Goal: Task Accomplishment & Management: Manage account settings

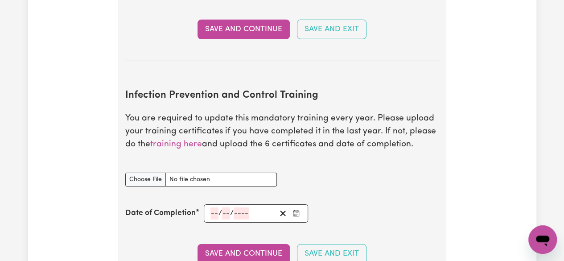
click at [214, 208] on input "number" at bounding box center [215, 213] width 8 height 12
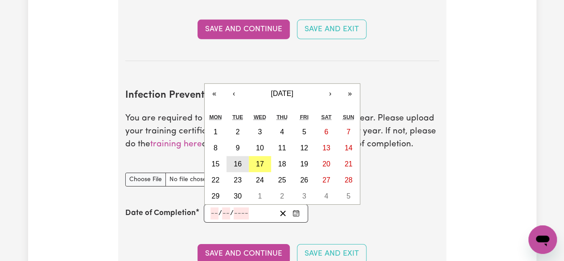
click at [240, 160] on abbr "16" at bounding box center [238, 164] width 8 height 8
type input "[DATE]"
type input "16"
type input "9"
type input "2025"
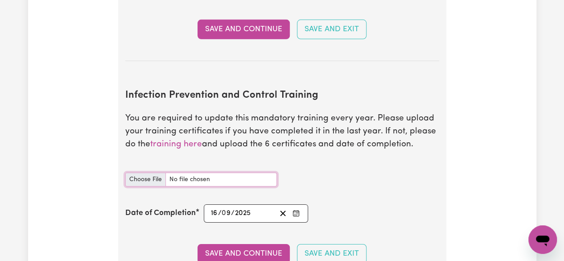
click at [146, 174] on input "Infection Prevention and Control Training document" at bounding box center [201, 180] width 152 height 14
type input "C:\fakepath\certificate.pdf"
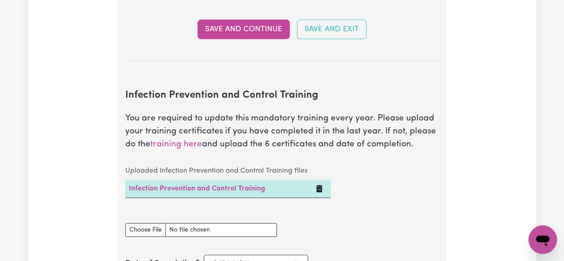
click at [214, 162] on caption "Uploaded Infection Prevention and Control Training files" at bounding box center [228, 171] width 206 height 18
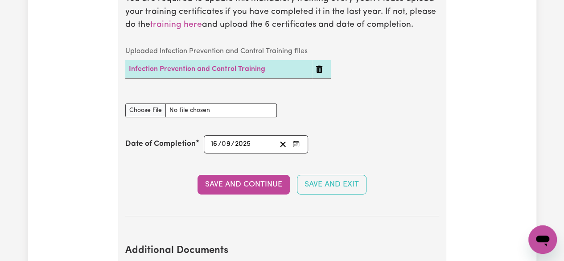
scroll to position [1449, 0]
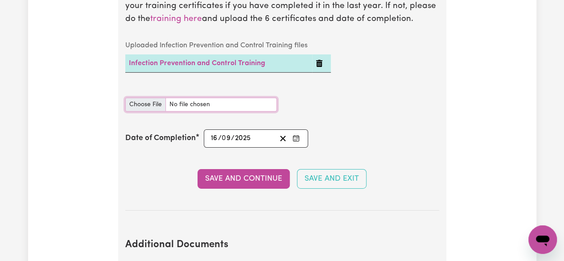
click at [153, 99] on input "Infection Prevention and Control Training document" at bounding box center [201, 105] width 152 height 14
type input "C:\fakepath\Photo [DATE], 6 31 43 am (1).jpg"
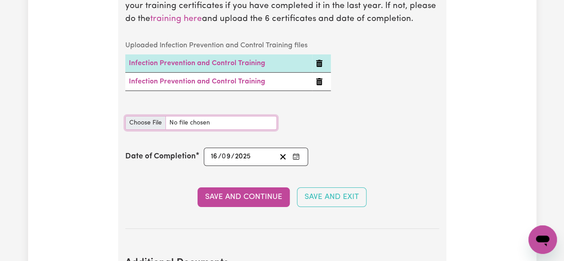
click at [140, 122] on input "Infection Prevention and Control Training document" at bounding box center [201, 123] width 152 height 14
type input "C:\fakepath\Photo [DATE], 6 34 02 am (1) (1).jpg"
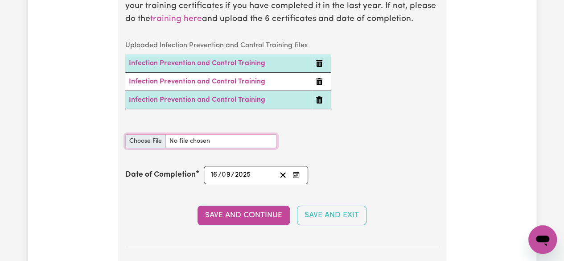
click at [153, 134] on input "Infection Prevention and Control Training document" at bounding box center [201, 141] width 152 height 14
type input "C:\fakepath\Photo [DATE], 6 34 02 am (1).jpg"
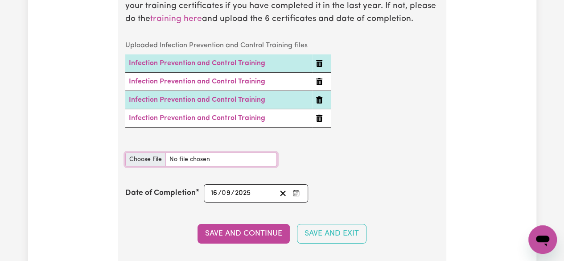
click at [149, 157] on input "Infection Prevention and Control Training document" at bounding box center [201, 160] width 152 height 14
type input "C:\fakepath\Photo [DATE], 6 34 02 am.jpg"
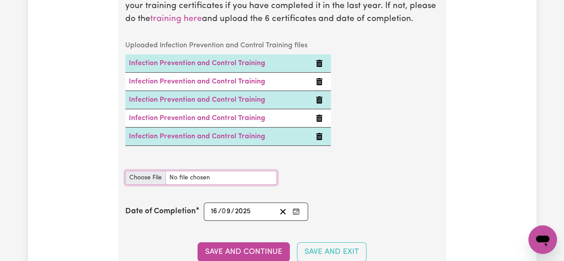
click at [157, 175] on input "Infection Prevention and Control Training document" at bounding box center [201, 178] width 152 height 14
type input "C:\fakepath\Photo [DATE], 6 37 03 am.jpg"
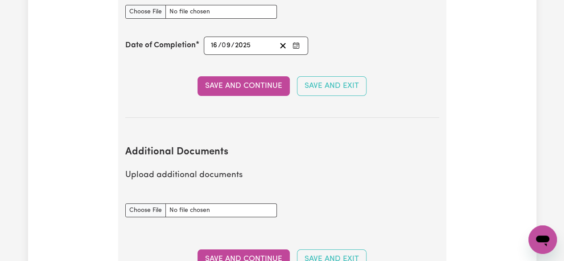
scroll to position [1640, 0]
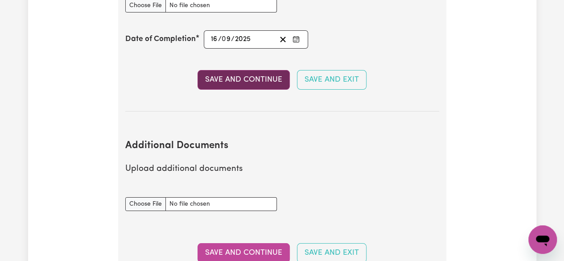
click at [264, 79] on button "Save and Continue" at bounding box center [244, 80] width 92 height 20
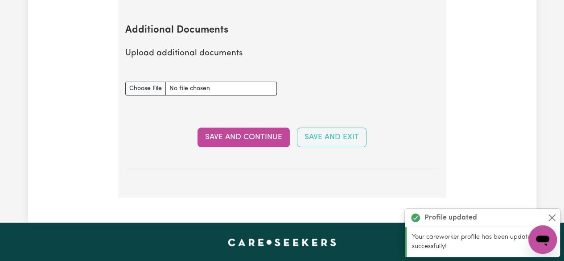
scroll to position [1762, 0]
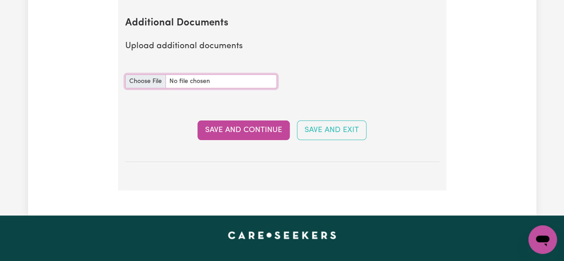
click at [157, 79] on input "Additional Documents document" at bounding box center [201, 81] width 152 height 14
type input "C:\fakepath\First Aid Certificate .jpg"
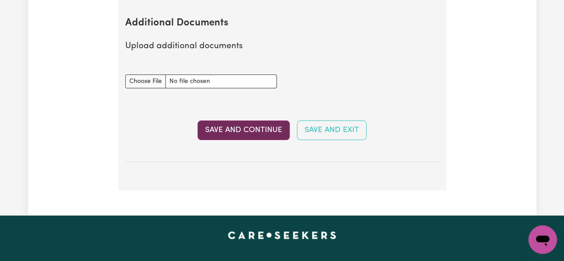
click at [236, 133] on button "Save and Continue" at bounding box center [244, 130] width 92 height 20
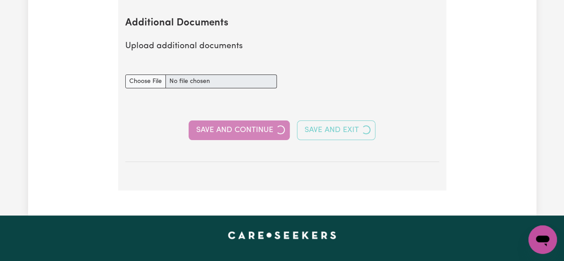
select select "Certificate III (Individual Support)"
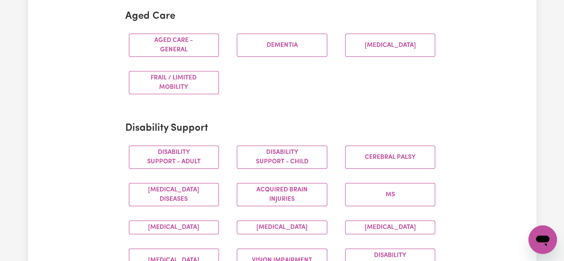
scroll to position [277, 0]
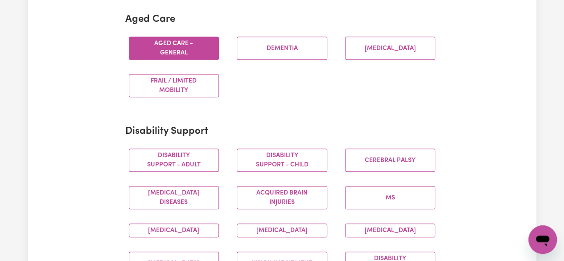
click at [198, 55] on button "Aged care - General" at bounding box center [174, 48] width 91 height 23
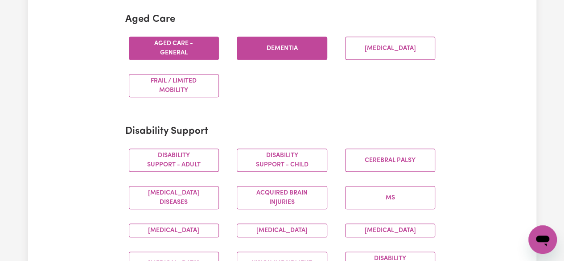
click at [300, 51] on button "Dementia" at bounding box center [282, 48] width 91 height 23
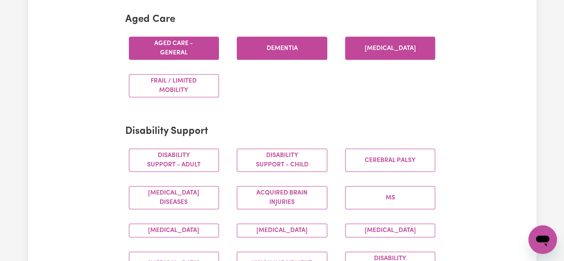
click at [371, 50] on button "[MEDICAL_DATA]" at bounding box center [390, 48] width 91 height 23
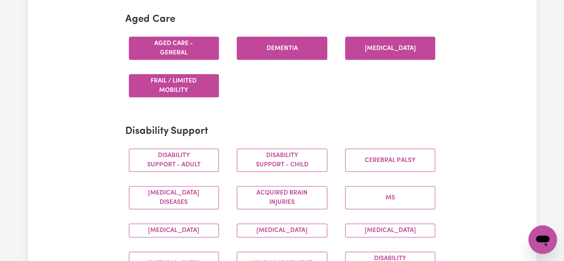
click at [175, 85] on button "Frail / limited mobility" at bounding box center [174, 85] width 91 height 23
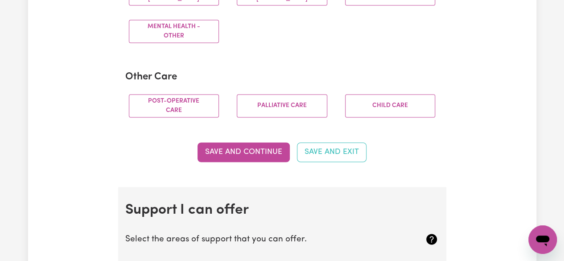
scroll to position [659, 0]
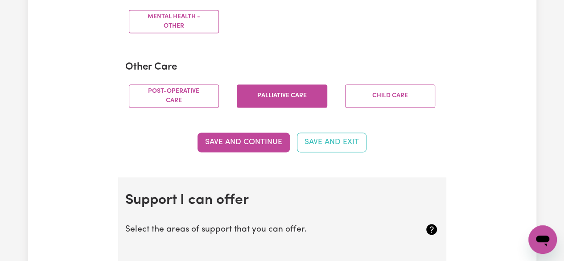
click at [291, 108] on button "Palliative care" at bounding box center [282, 95] width 91 height 23
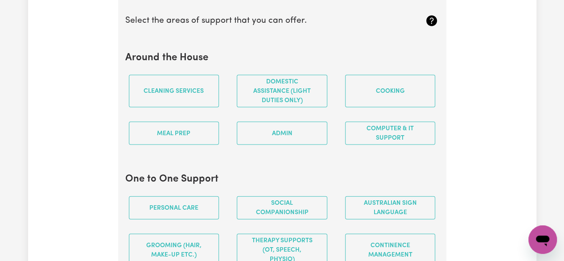
scroll to position [871, 0]
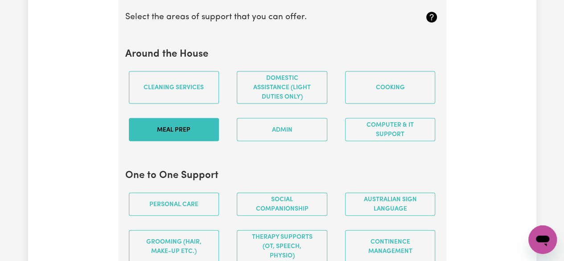
click at [187, 141] on button "Meal prep" at bounding box center [174, 129] width 91 height 23
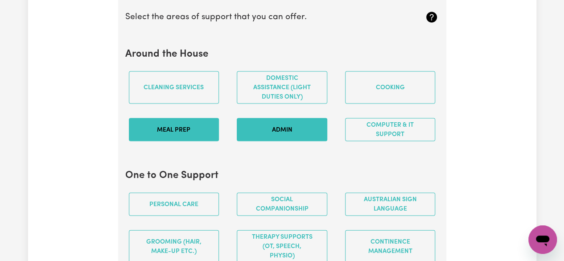
click at [282, 141] on button "Admin" at bounding box center [282, 129] width 91 height 23
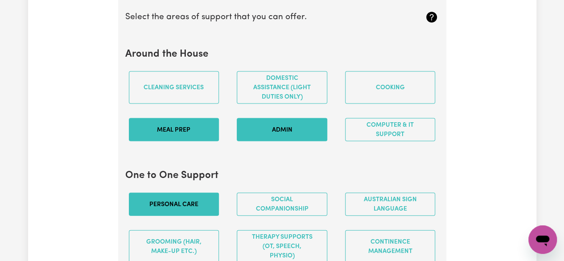
click at [200, 206] on button "Personal care" at bounding box center [174, 204] width 91 height 23
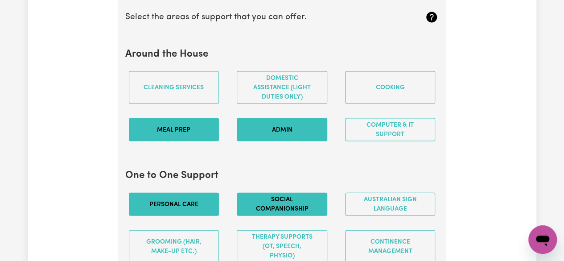
click at [263, 208] on button "Social companionship" at bounding box center [282, 204] width 91 height 23
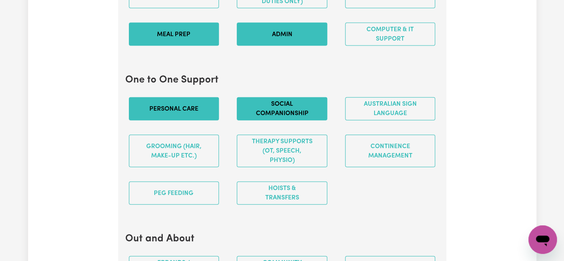
scroll to position [968, 0]
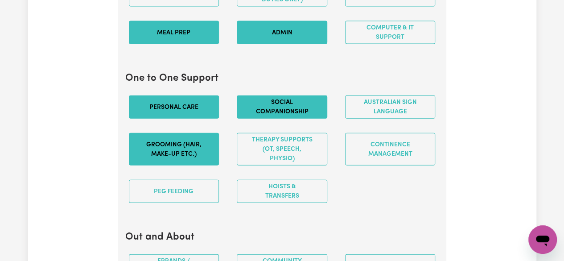
click at [186, 159] on button "Grooming (hair, make-up etc.)" at bounding box center [174, 149] width 91 height 33
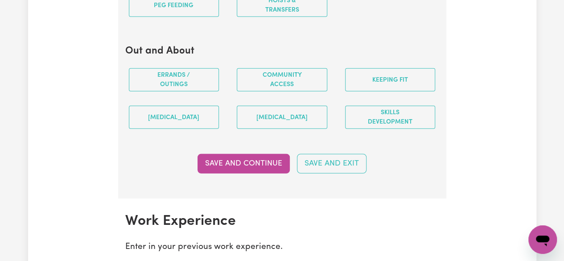
scroll to position [1154, 0]
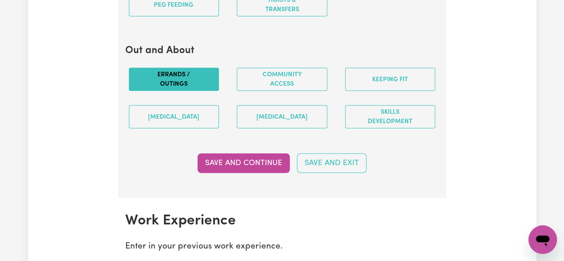
click at [181, 88] on button "Errands / Outings" at bounding box center [174, 79] width 91 height 23
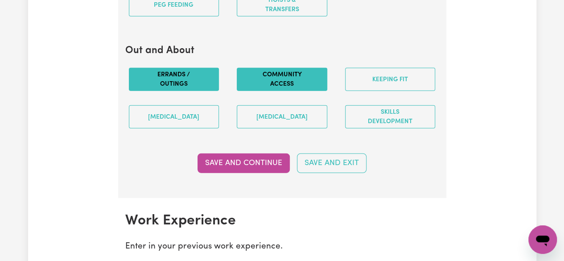
click at [305, 91] on button "Community access" at bounding box center [282, 79] width 91 height 23
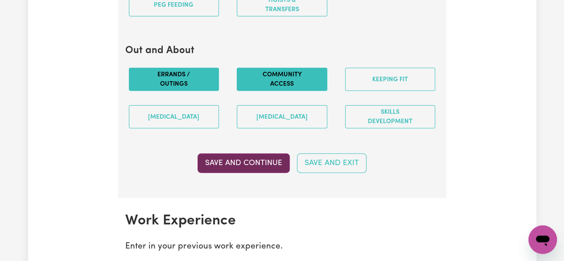
click at [234, 173] on button "Save and Continue" at bounding box center [244, 163] width 92 height 20
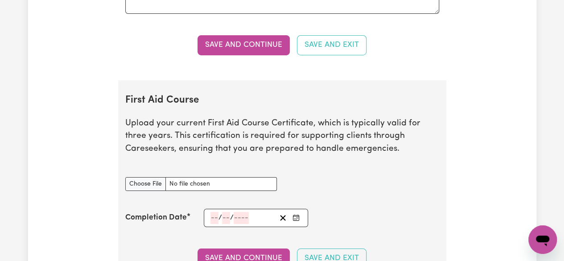
scroll to position [1602, 0]
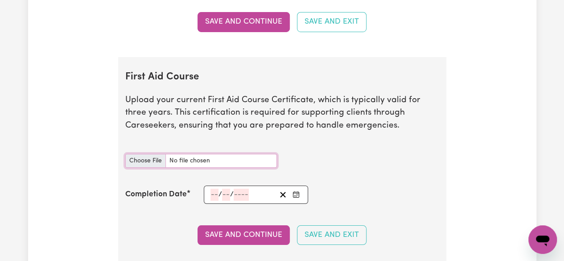
click at [150, 163] on input "First Aid Course document" at bounding box center [201, 161] width 152 height 14
type input "C:\fakepath\First Aid Certificate .jpg"
click at [213, 194] on input "number" at bounding box center [215, 195] width 8 height 12
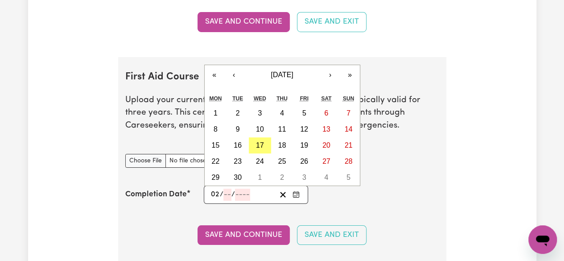
type input "02"
type input "12"
type input "202"
type input "[DATE]"
type input "2"
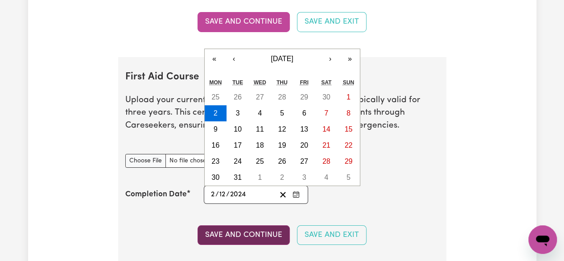
type input "2024"
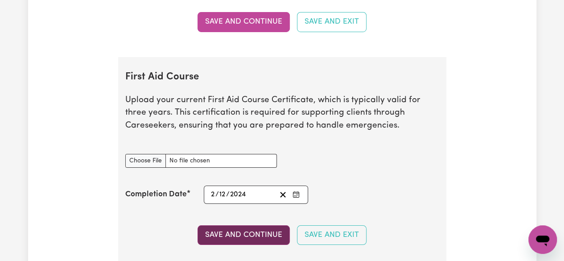
click at [212, 237] on button "Save and Continue" at bounding box center [244, 235] width 92 height 20
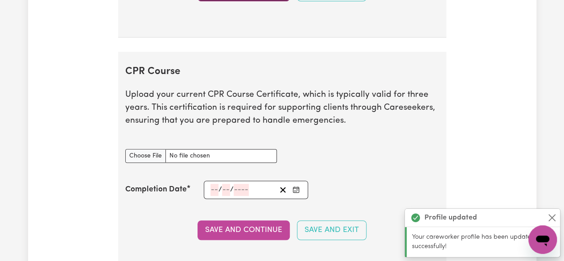
scroll to position [1899, 0]
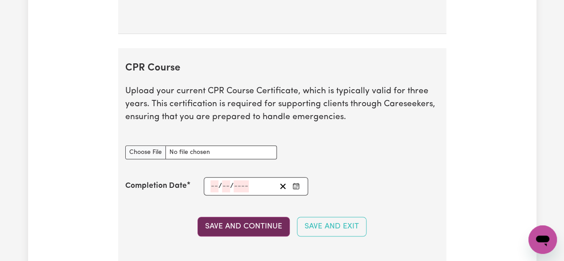
click at [236, 228] on button "Save and Continue" at bounding box center [244, 227] width 92 height 20
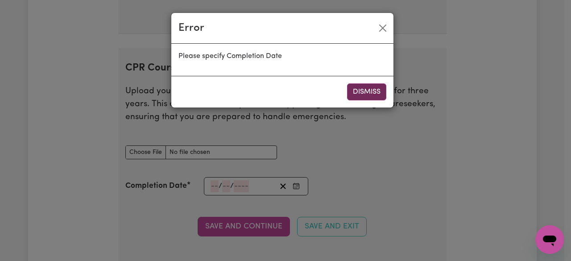
click at [355, 92] on button "Dismiss" at bounding box center [366, 91] width 39 height 17
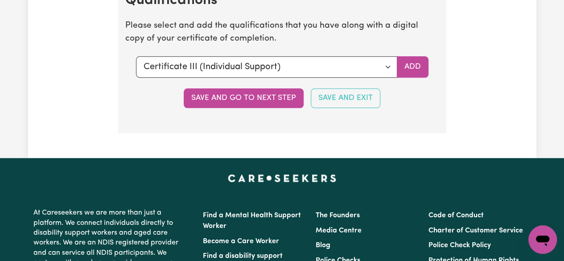
scroll to position [2209, 0]
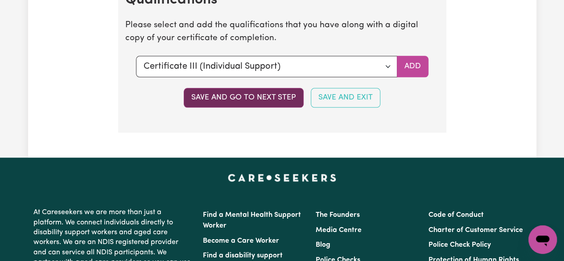
click at [277, 100] on button "Save and go to next step" at bounding box center [244, 98] width 120 height 20
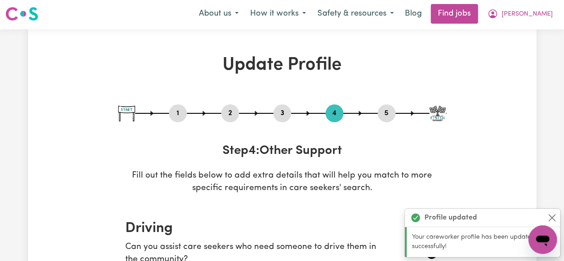
scroll to position [0, 0]
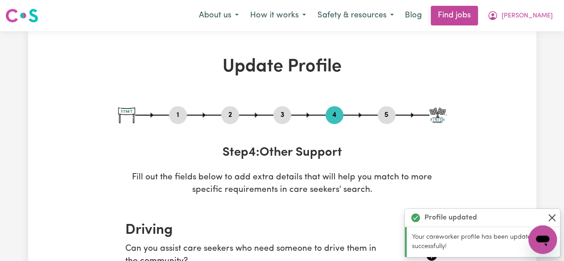
click at [550, 219] on button "Close" at bounding box center [552, 217] width 11 height 11
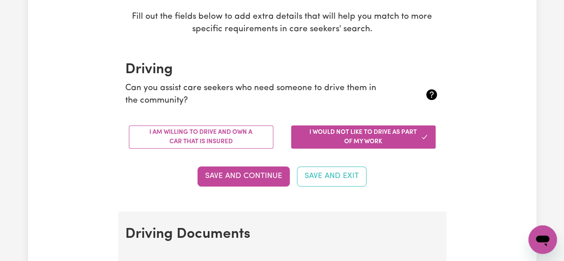
scroll to position [161, 0]
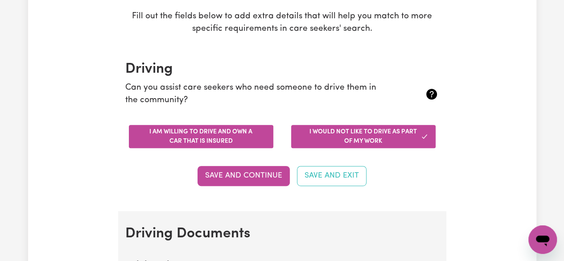
click at [252, 140] on button "I am willing to drive and own a car that is insured" at bounding box center [201, 136] width 145 height 23
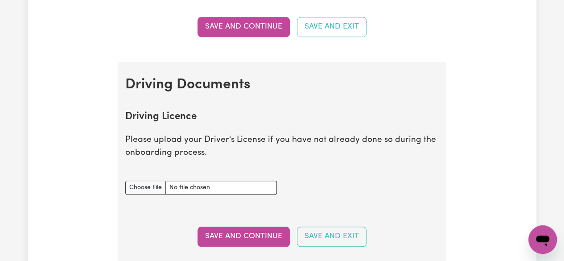
scroll to position [313, 0]
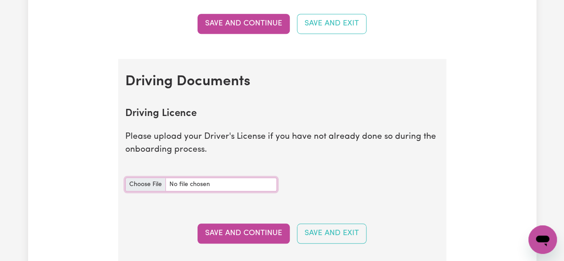
click at [145, 185] on input "Driving Licence document" at bounding box center [201, 185] width 152 height 14
type input "C:\fakepath\Certificate of Insurance - Tax invoice_396240958.pdf"
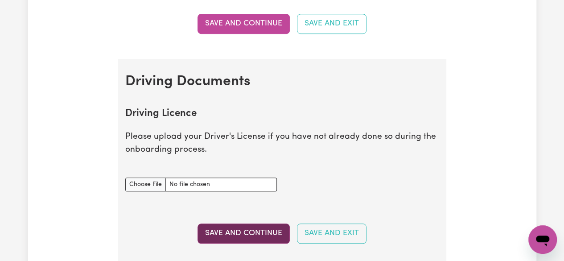
click at [263, 237] on button "Save and Continue" at bounding box center [244, 233] width 92 height 20
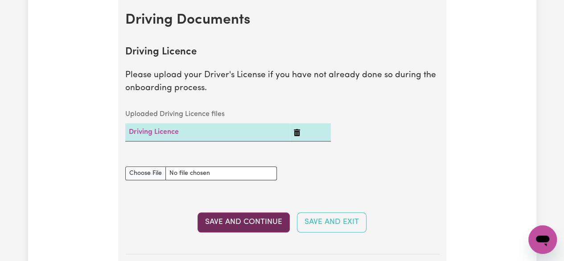
scroll to position [376, 0]
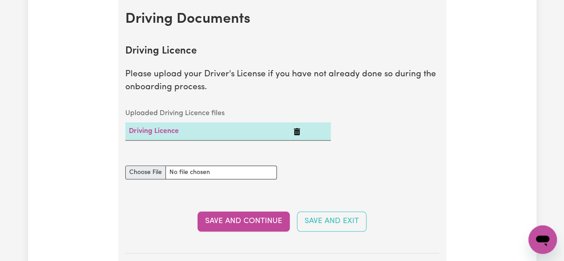
click at [148, 177] on input "Driving Licence document" at bounding box center [201, 172] width 152 height 14
type input "C:\fakepath\Photo [DATE], 2 10 06 pm.jpg"
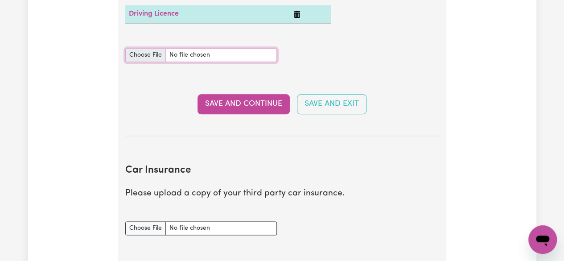
scroll to position [507, 0]
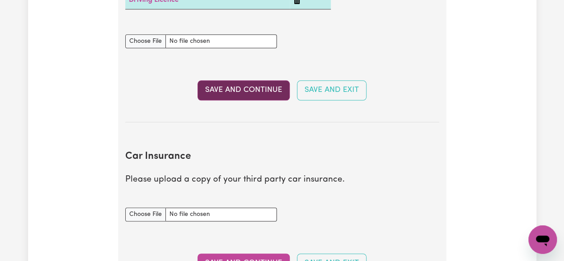
click at [265, 89] on button "Save and Continue" at bounding box center [244, 90] width 92 height 20
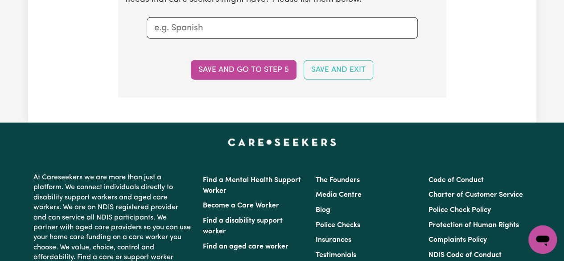
scroll to position [1059, 0]
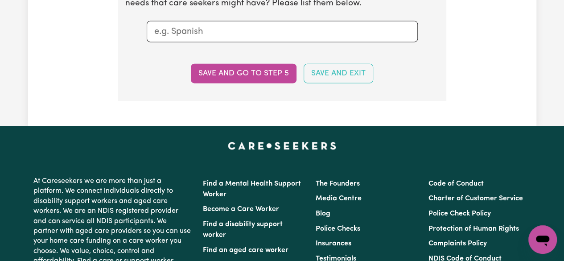
click at [196, 34] on input "text" at bounding box center [282, 31] width 256 height 13
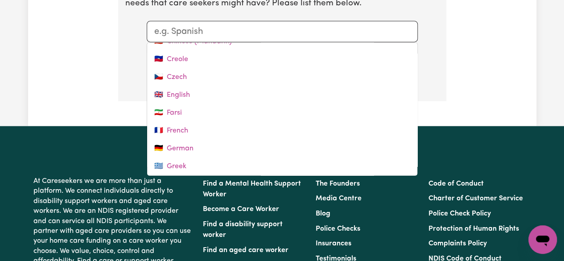
scroll to position [103, 0]
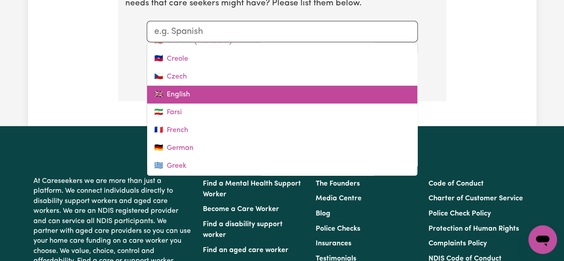
click at [188, 94] on link "🇬🇧 English" at bounding box center [282, 95] width 270 height 18
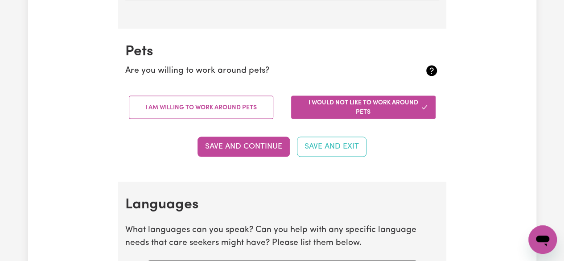
scroll to position [819, 0]
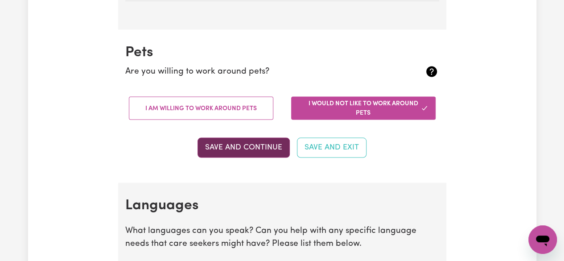
click at [261, 148] on button "Save and Continue" at bounding box center [244, 147] width 92 height 20
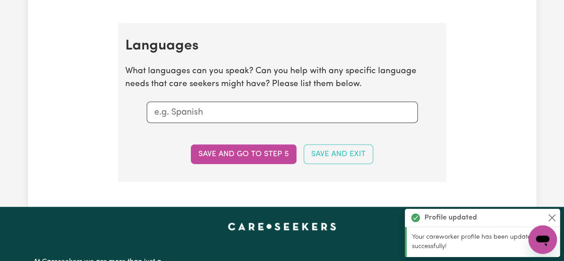
scroll to position [1000, 0]
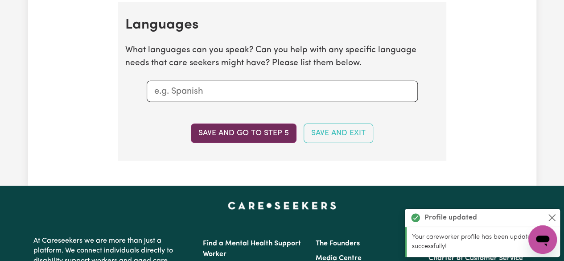
click at [274, 134] on button "Save and go to step 5" at bounding box center [244, 134] width 106 height 20
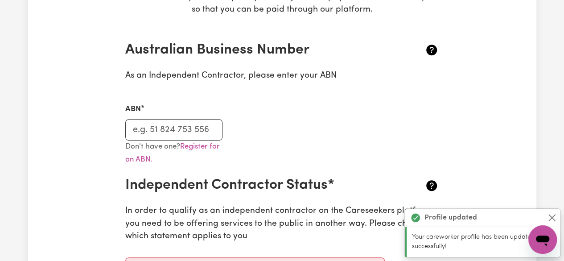
scroll to position [183, 0]
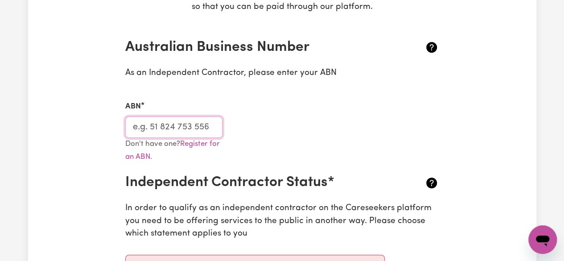
click at [163, 128] on input "ABN" at bounding box center [174, 126] width 98 height 21
type input "93123403532"
click at [360, 179] on h2 "Independent Contractor Status*" at bounding box center [256, 182] width 262 height 17
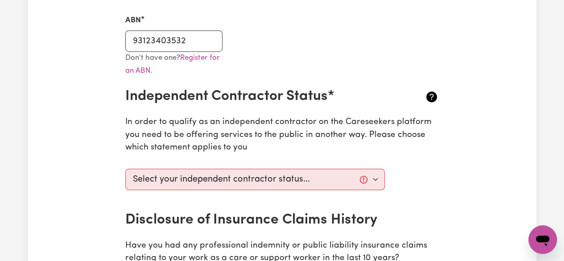
scroll to position [272, 0]
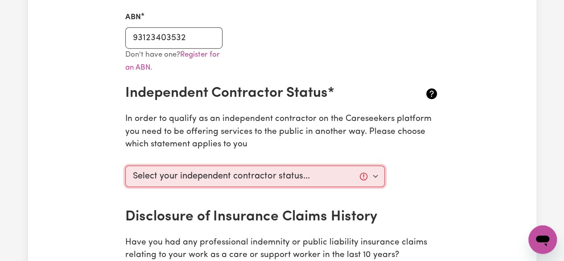
click at [376, 182] on select "Select your independent contractor status... I am providing services through an…" at bounding box center [255, 175] width 260 height 21
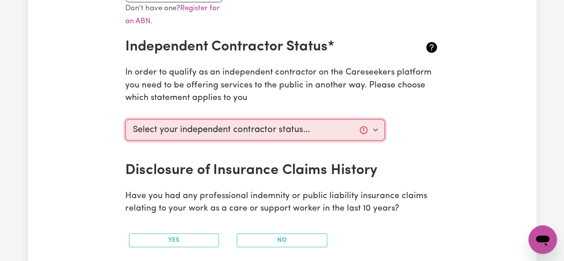
scroll to position [319, 0]
click at [369, 131] on select "Select your independent contractor status... I am providing services through an…" at bounding box center [255, 129] width 260 height 21
select select "I am providing services privately on my own"
click at [125, 119] on select "Select your independent contractor status... I am providing services through an…" at bounding box center [255, 129] width 260 height 21
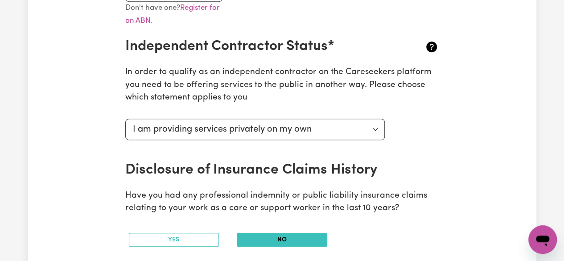
click at [306, 244] on button "No" at bounding box center [282, 240] width 91 height 14
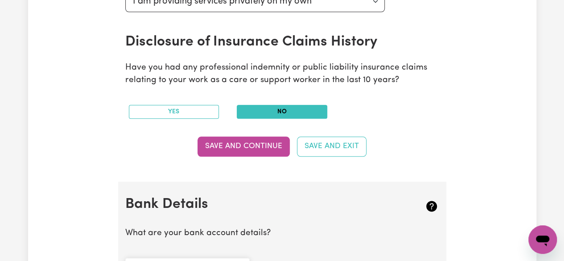
scroll to position [451, 0]
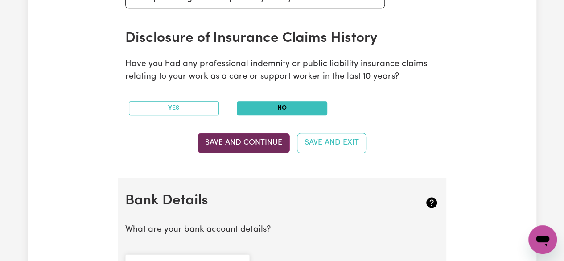
click at [266, 143] on button "Save and Continue" at bounding box center [244, 143] width 92 height 20
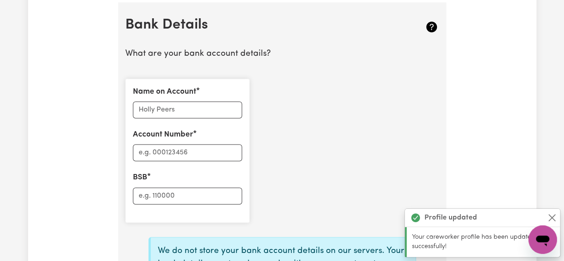
scroll to position [627, 0]
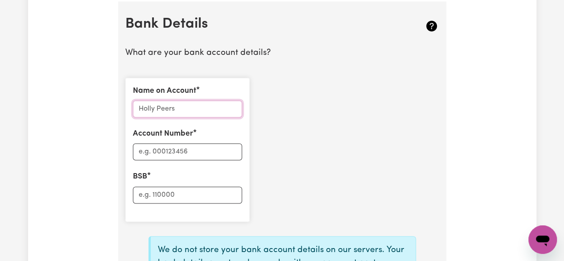
click at [181, 109] on input "Name on Account" at bounding box center [187, 108] width 109 height 17
type input "[PERSON_NAME]"
click at [166, 151] on input "Account Number" at bounding box center [187, 151] width 109 height 17
type input "466414141"
click at [171, 196] on input "BSB" at bounding box center [187, 194] width 109 height 17
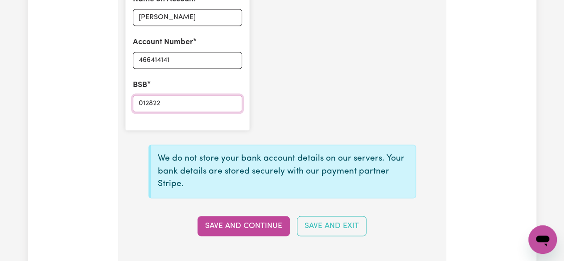
scroll to position [721, 0]
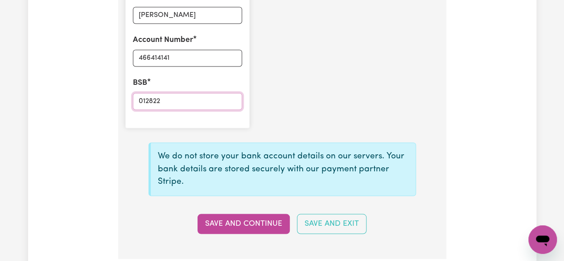
type input "012822"
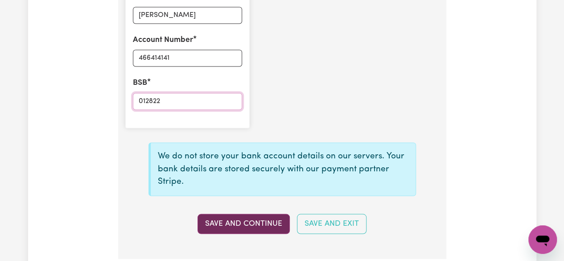
click at [261, 221] on button "Save and Continue" at bounding box center [244, 224] width 92 height 20
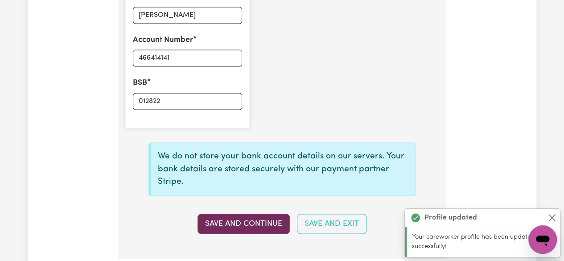
type input "****4141"
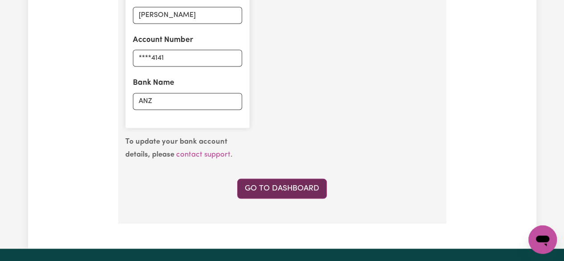
click at [286, 185] on link "Go to Dashboard" at bounding box center [282, 188] width 90 height 20
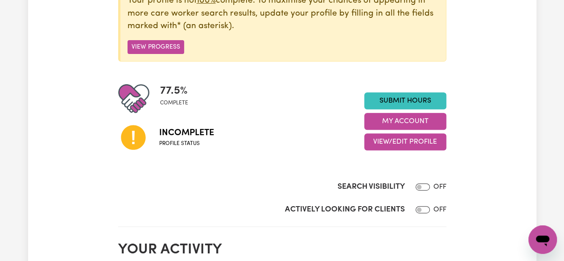
scroll to position [148, 0]
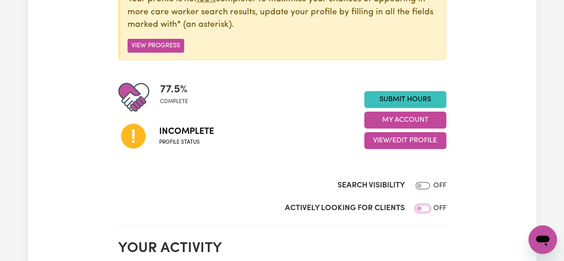
click at [419, 210] on input "Actively Looking for Clients" at bounding box center [423, 208] width 14 height 7
checkbox input "true"
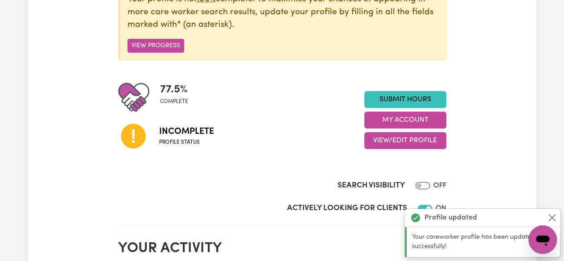
click at [418, 188] on input "Search Visibility" at bounding box center [423, 185] width 14 height 7
checkbox input "true"
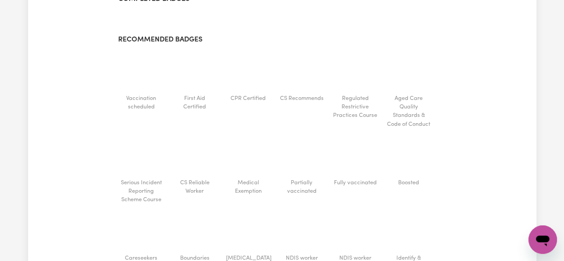
scroll to position [553, 0]
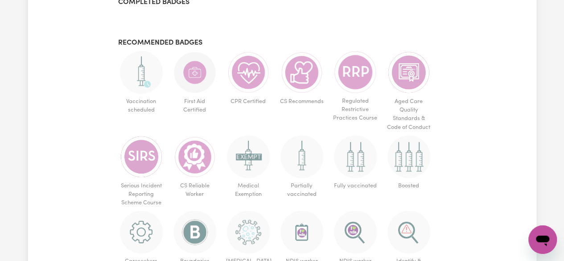
click at [144, 163] on img at bounding box center [141, 156] width 43 height 43
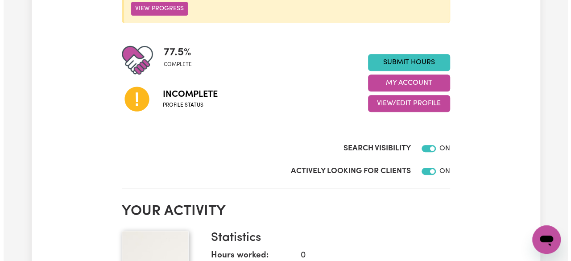
scroll to position [183, 0]
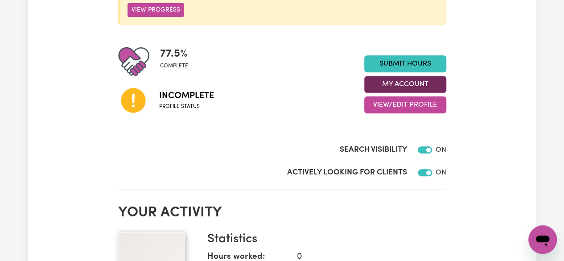
click at [417, 86] on button "My Account" at bounding box center [405, 84] width 82 height 17
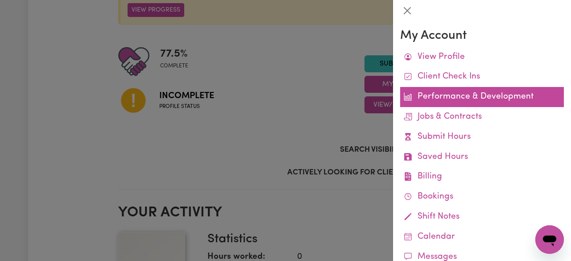
click at [509, 99] on link "Performance & Development" at bounding box center [482, 97] width 164 height 20
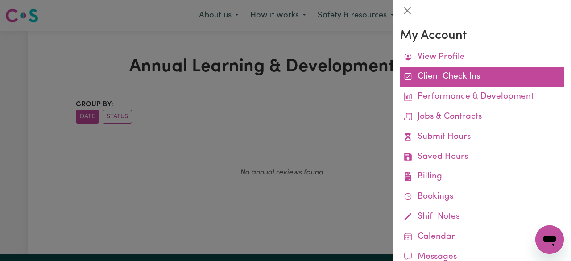
click at [460, 81] on link "Client Check Ins" at bounding box center [482, 77] width 164 height 20
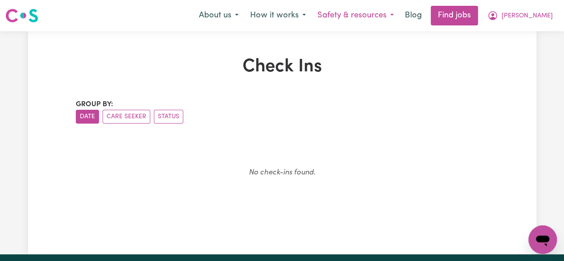
click at [384, 20] on button "Safety & resources" at bounding box center [356, 15] width 88 height 19
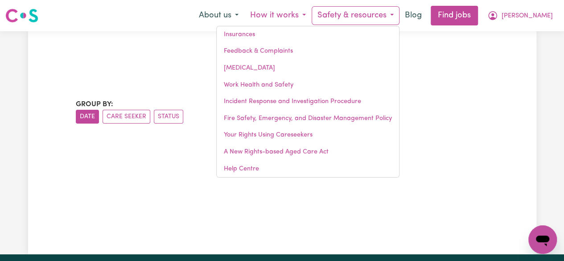
click at [312, 17] on button "How it works" at bounding box center [277, 15] width 67 height 19
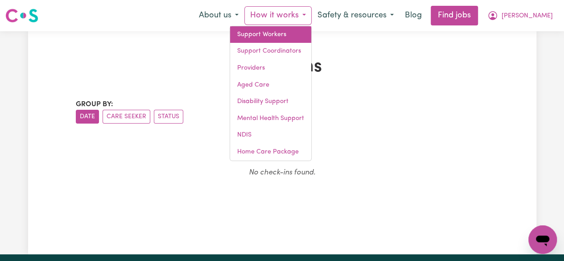
click at [311, 37] on link "Support Workers" at bounding box center [270, 34] width 81 height 17
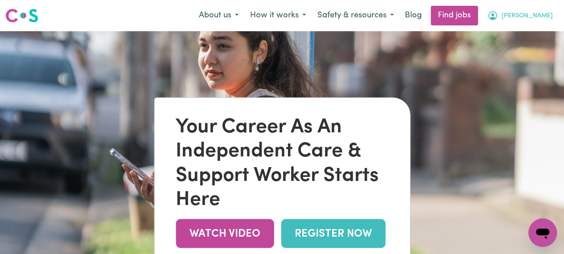
click at [528, 23] on button "[PERSON_NAME]" at bounding box center [520, 15] width 77 height 19
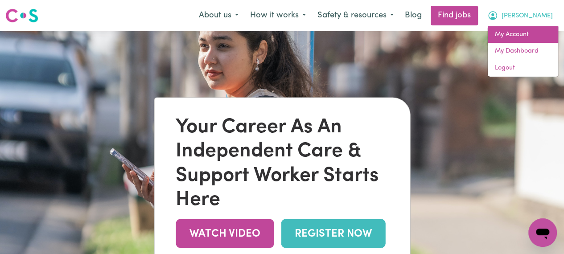
click at [528, 38] on link "My Account" at bounding box center [523, 34] width 70 height 17
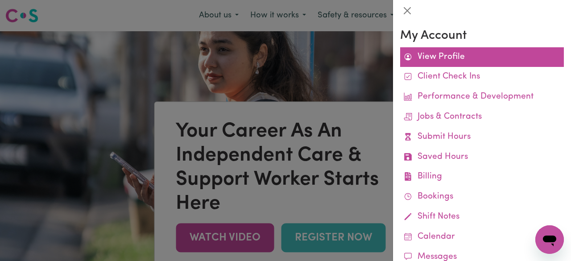
click at [453, 57] on link "View Profile" at bounding box center [482, 57] width 164 height 20
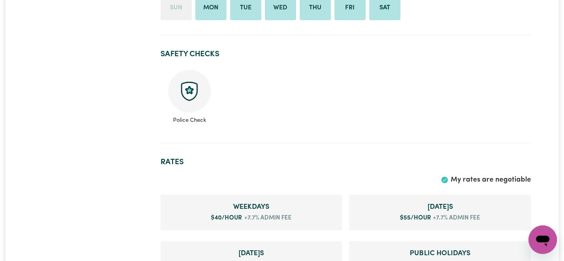
scroll to position [331, 0]
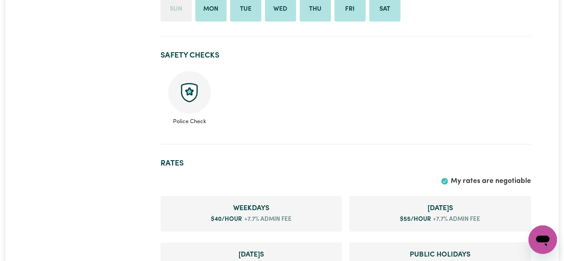
click at [271, 219] on span "+7.7% admin fee" at bounding box center [267, 219] width 50 height 9
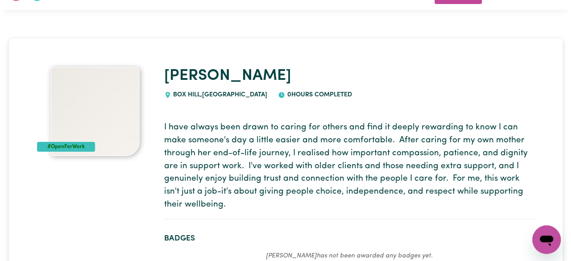
scroll to position [0, 0]
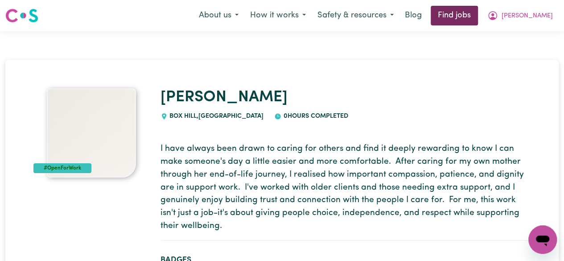
click at [478, 22] on link "Find jobs" at bounding box center [454, 16] width 47 height 20
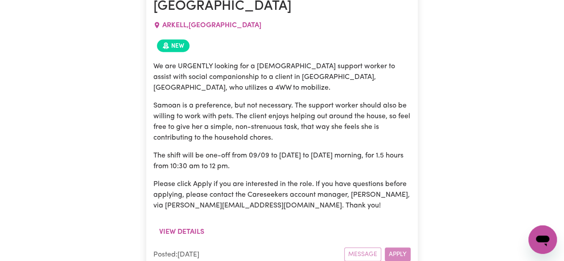
scroll to position [7786, 0]
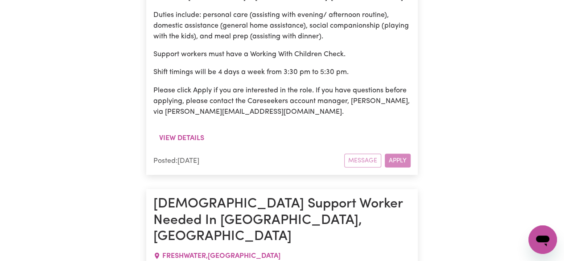
scroll to position [0, 0]
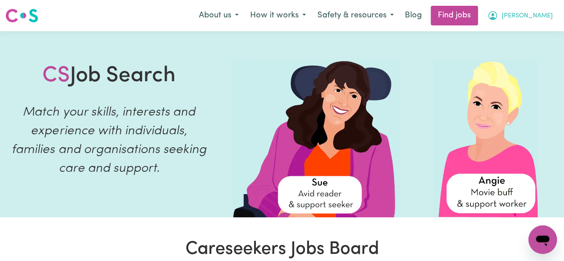
click at [535, 24] on button "[PERSON_NAME]" at bounding box center [520, 15] width 77 height 19
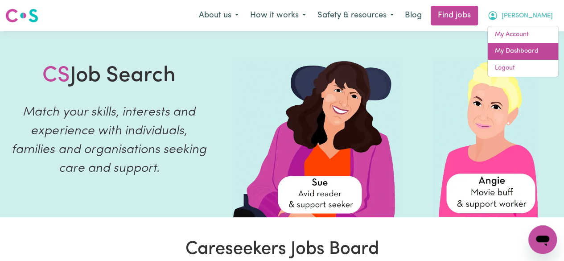
click at [532, 54] on link "My Dashboard" at bounding box center [523, 51] width 70 height 17
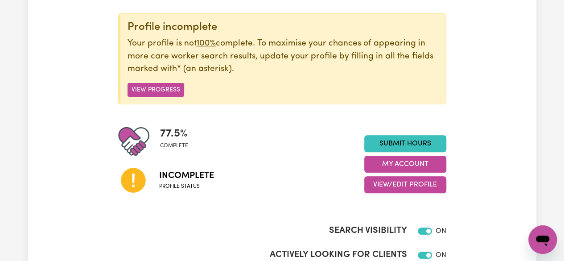
scroll to position [104, 0]
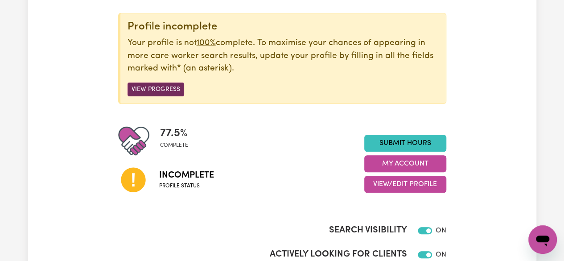
click at [165, 92] on button "View Progress" at bounding box center [156, 90] width 57 height 14
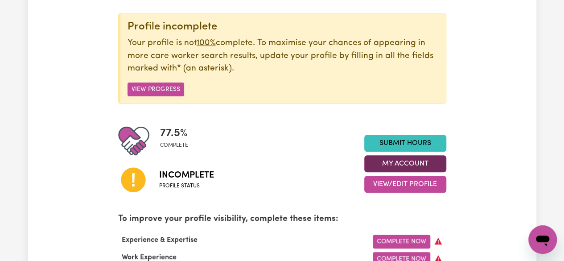
click at [423, 168] on button "My Account" at bounding box center [405, 163] width 82 height 17
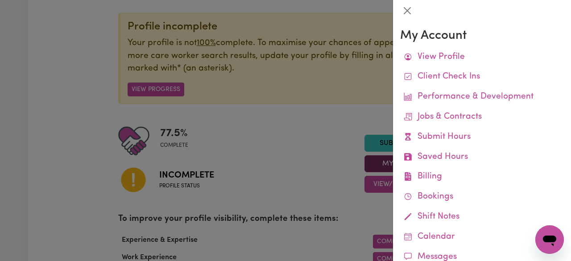
click at [341, 201] on div at bounding box center [285, 130] width 571 height 261
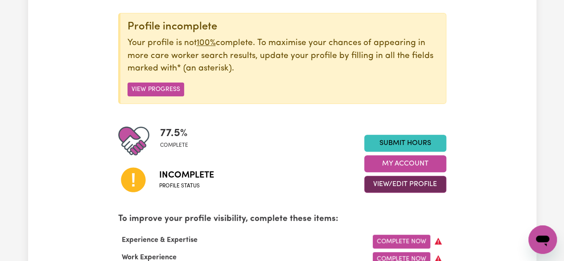
click at [405, 185] on button "View/Edit Profile" at bounding box center [405, 184] width 82 height 17
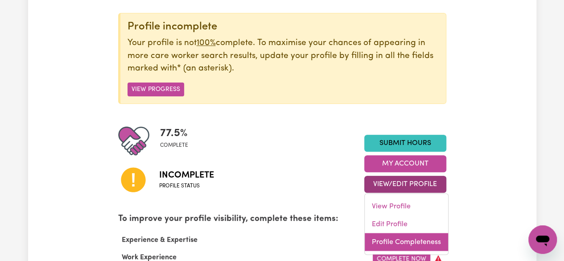
click at [435, 242] on link "Profile Completeness" at bounding box center [406, 242] width 83 height 18
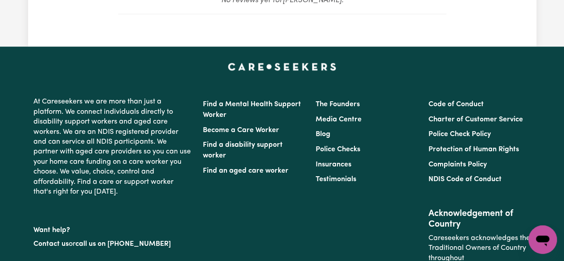
scroll to position [900, 0]
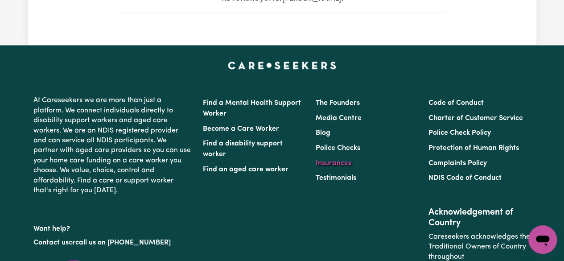
click at [329, 167] on link "Insurances" at bounding box center [334, 163] width 36 height 7
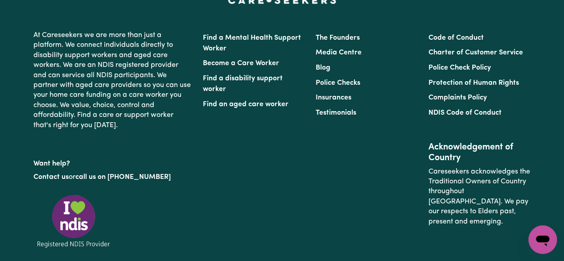
scroll to position [1668, 0]
click at [343, 38] on link "The Founders" at bounding box center [338, 37] width 44 height 7
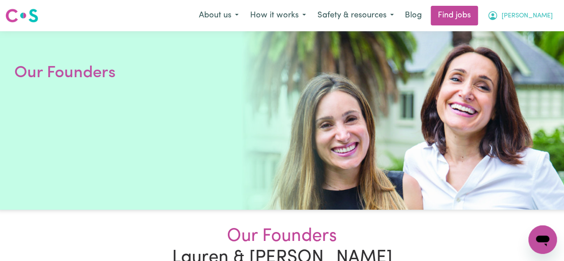
click at [534, 21] on button "[PERSON_NAME]" at bounding box center [520, 15] width 77 height 19
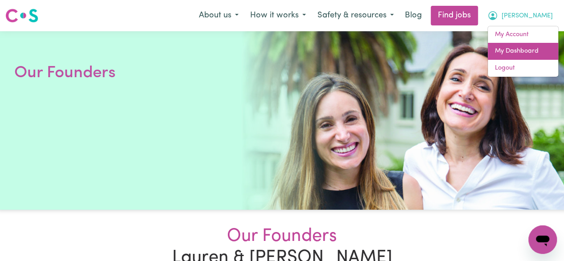
click at [533, 58] on link "My Dashboard" at bounding box center [523, 51] width 70 height 17
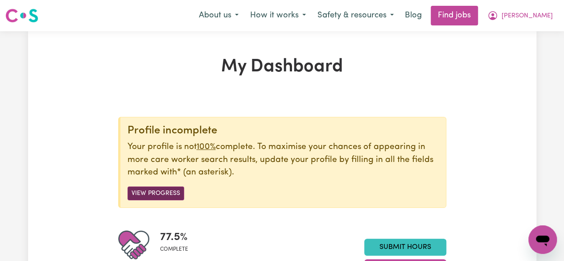
click at [160, 196] on button "View Progress" at bounding box center [156, 193] width 57 height 14
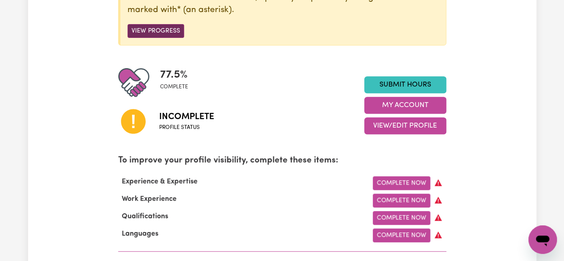
scroll to position [165, 0]
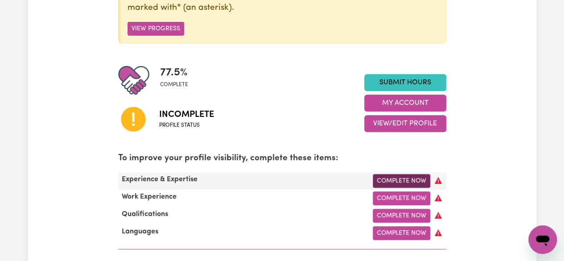
click at [394, 184] on link "Complete Now" at bounding box center [402, 181] width 58 height 14
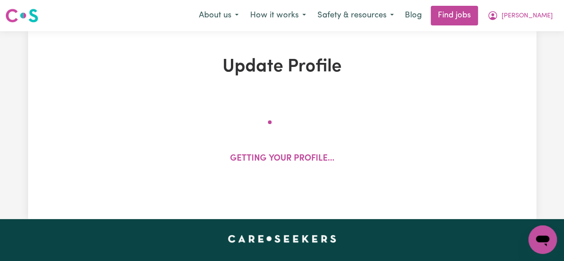
select select "Certificate III (Individual Support)"
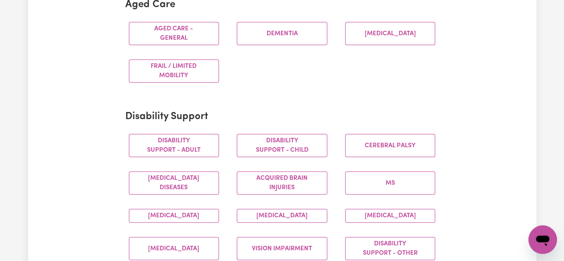
scroll to position [294, 0]
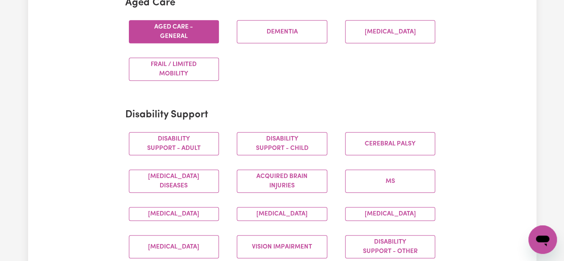
click at [187, 34] on button "Aged care - General" at bounding box center [174, 31] width 91 height 23
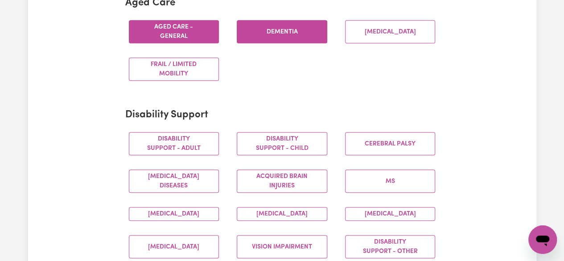
click at [303, 34] on button "Dementia" at bounding box center [282, 31] width 91 height 23
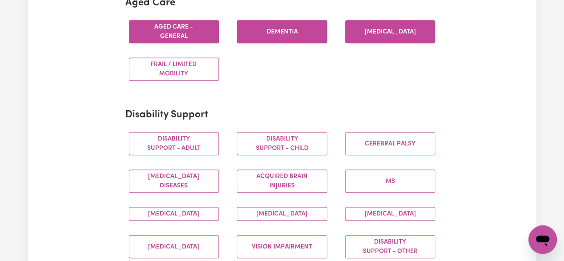
click at [389, 29] on button "[MEDICAL_DATA]" at bounding box center [390, 31] width 91 height 23
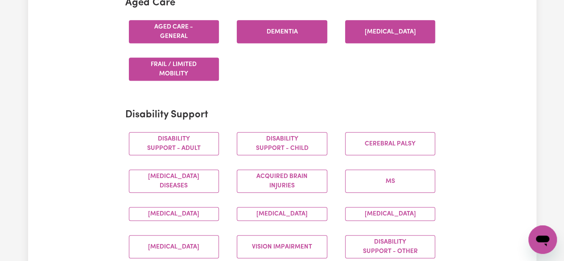
click at [194, 70] on button "Frail / limited mobility" at bounding box center [174, 69] width 91 height 23
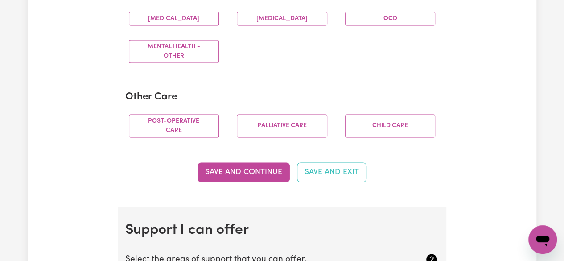
scroll to position [629, 0]
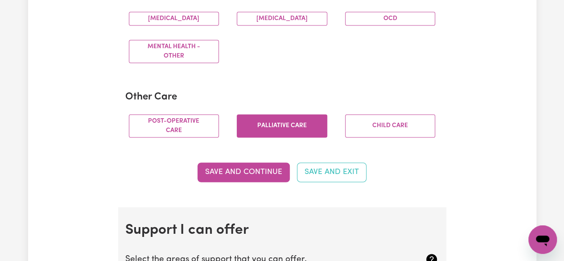
click at [283, 128] on button "Palliative care" at bounding box center [282, 125] width 91 height 23
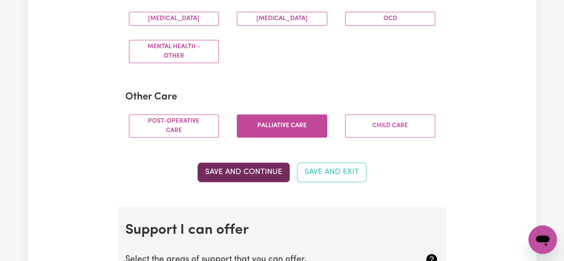
click at [247, 178] on button "Save and Continue" at bounding box center [244, 172] width 92 height 20
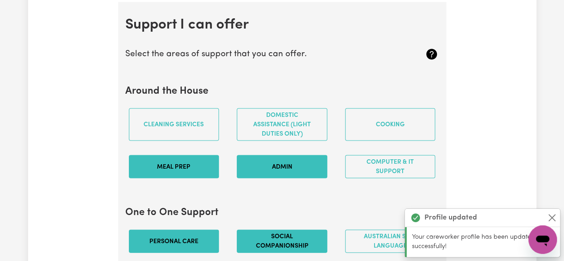
scroll to position [842, 0]
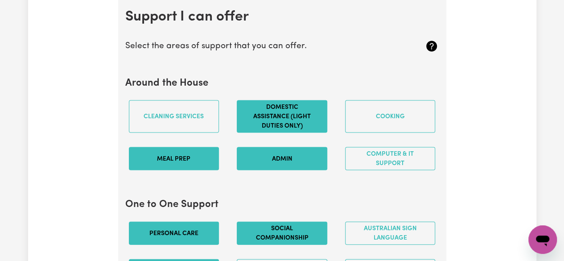
click at [300, 128] on button "Domestic assistance (light duties only)" at bounding box center [282, 116] width 91 height 33
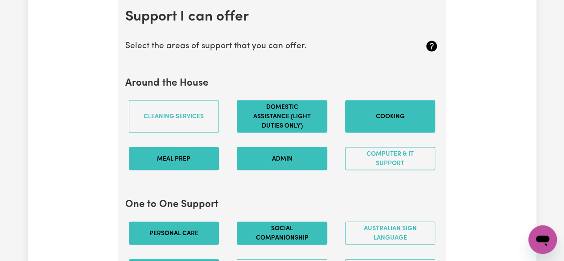
click at [407, 128] on button "Cooking" at bounding box center [390, 116] width 91 height 33
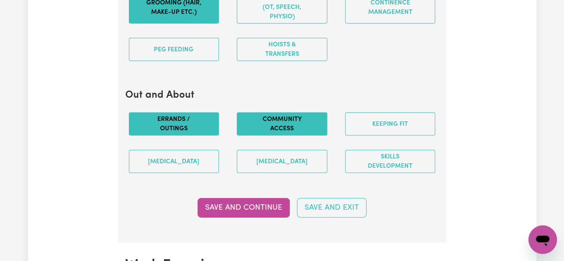
scroll to position [1130, 0]
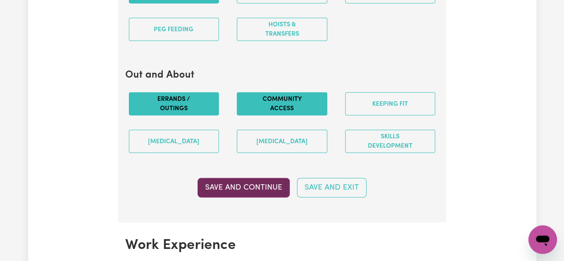
click at [237, 195] on button "Save and Continue" at bounding box center [244, 188] width 92 height 20
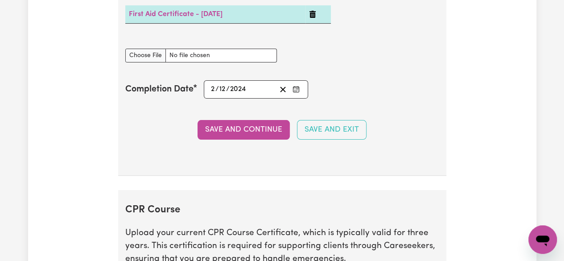
scroll to position [1761, 0]
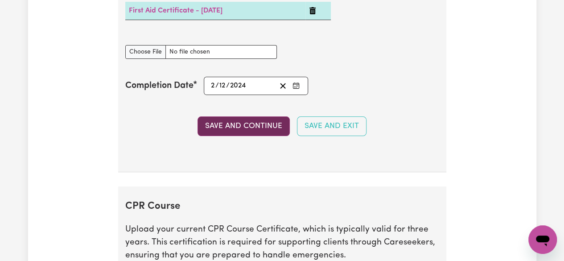
click at [260, 131] on button "Save and Continue" at bounding box center [244, 126] width 92 height 20
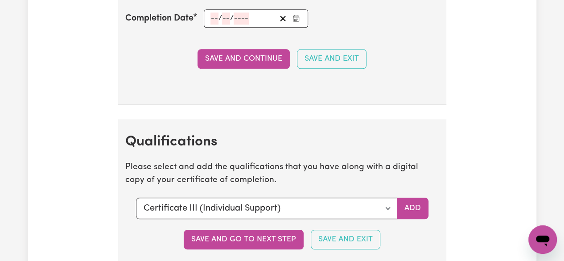
scroll to position [2067, 0]
click at [386, 213] on select "Select a qualification to add... Certificate III (Individual Support) Certifica…" at bounding box center [266, 208] width 261 height 21
click at [127, 237] on div "Save and go to next step Save and Exit" at bounding box center [282, 240] width 314 height 20
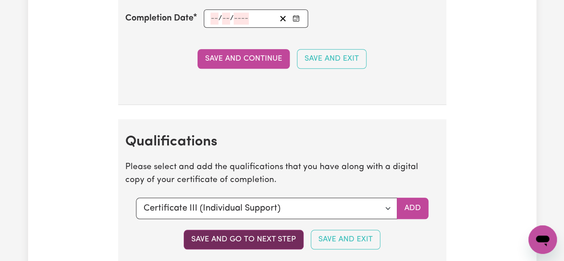
click at [252, 244] on button "Save and go to next step" at bounding box center [244, 240] width 120 height 20
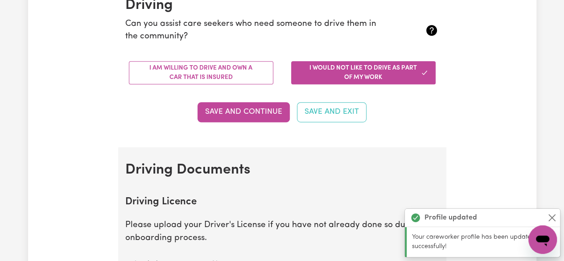
scroll to position [225, 0]
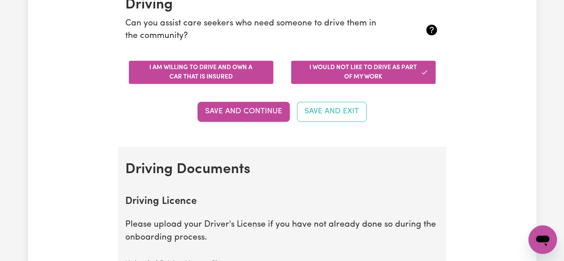
click at [225, 70] on button "I am willing to drive and own a car that is insured" at bounding box center [201, 72] width 145 height 23
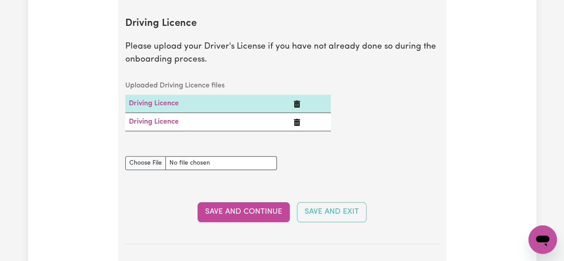
scroll to position [405, 0]
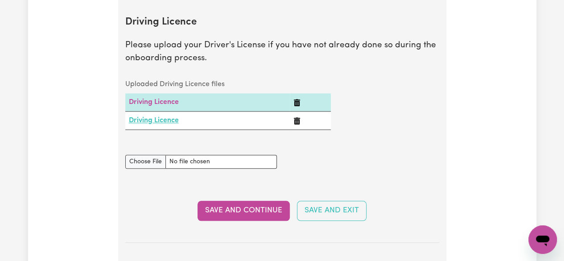
click at [168, 122] on link "Driving Licence" at bounding box center [154, 120] width 50 height 7
click at [144, 165] on input "Driving Licence document" at bounding box center [201, 162] width 152 height 14
type input "C:\fakepath\Photo [DATE], 2 10 32 pm.jpg"
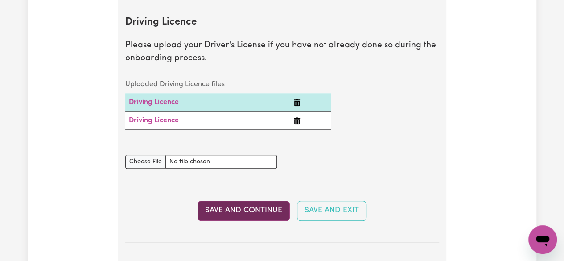
click at [260, 214] on button "Save and Continue" at bounding box center [244, 211] width 92 height 20
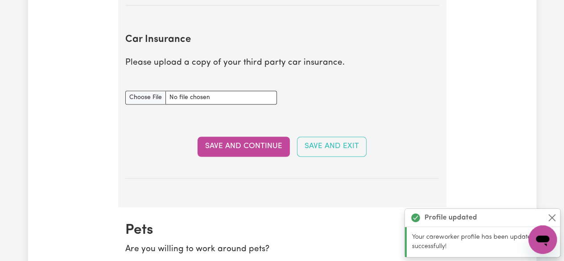
scroll to position [661, 0]
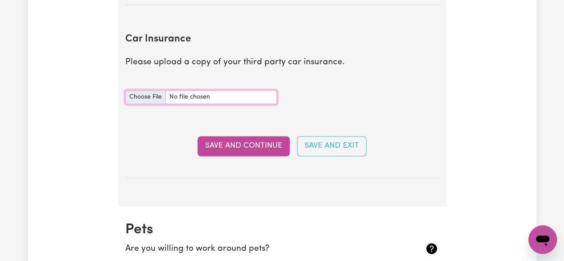
click at [141, 99] on input "Car Insurance document" at bounding box center [201, 97] width 152 height 14
type input "C:\fakepath\Photo [DATE], 7 26 02 am.jpg"
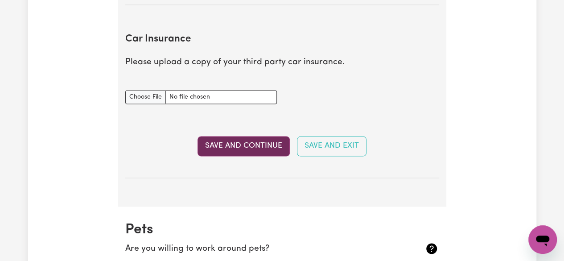
click at [265, 147] on button "Save and Continue" at bounding box center [244, 146] width 92 height 20
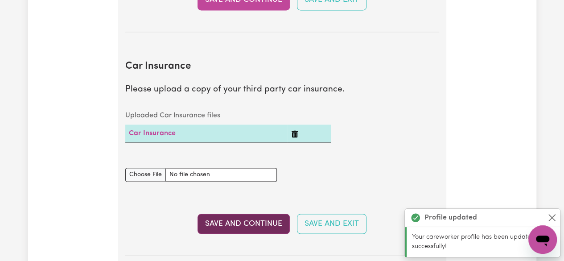
scroll to position [633, 0]
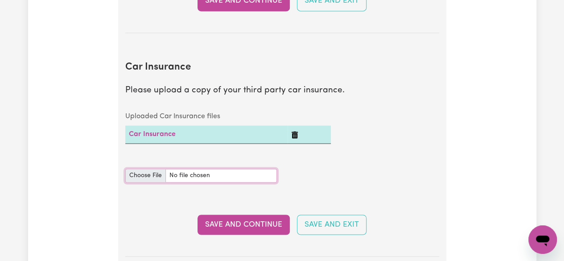
click at [149, 178] on input "Car Insurance document" at bounding box center [201, 176] width 152 height 14
type input "C:\fakepath\Photo [DATE], 7 26 02 am.jpg"
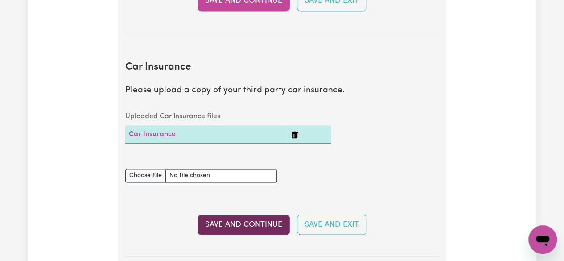
click at [257, 226] on button "Save and Continue" at bounding box center [244, 225] width 92 height 20
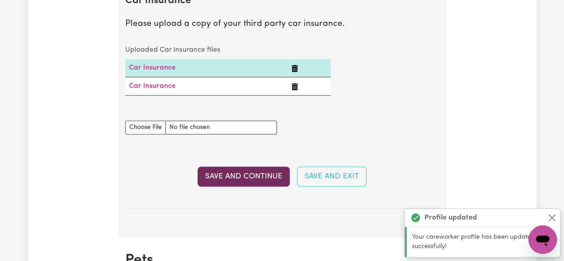
scroll to position [688, 0]
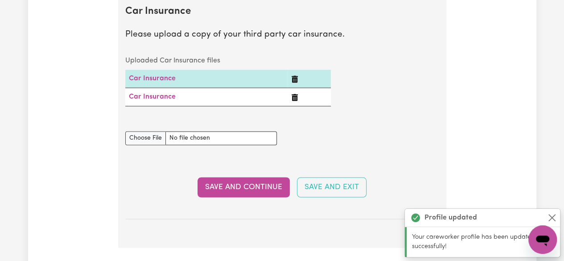
click at [294, 77] on icon "Delete Car Insurance" at bounding box center [294, 78] width 7 height 7
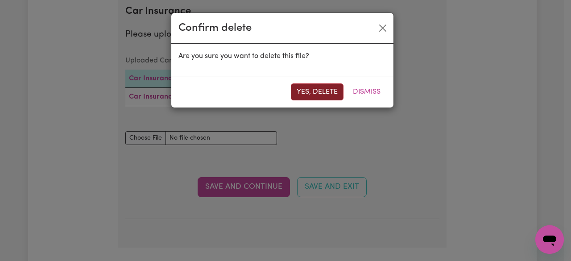
click at [315, 93] on button "Yes, delete" at bounding box center [317, 91] width 53 height 17
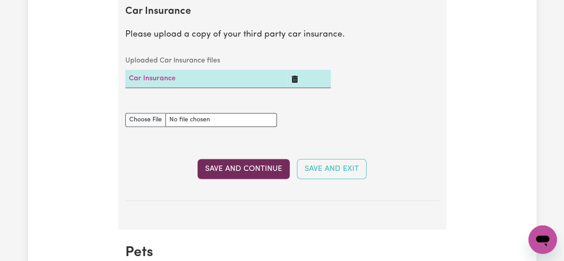
click at [259, 170] on button "Save and Continue" at bounding box center [244, 169] width 92 height 20
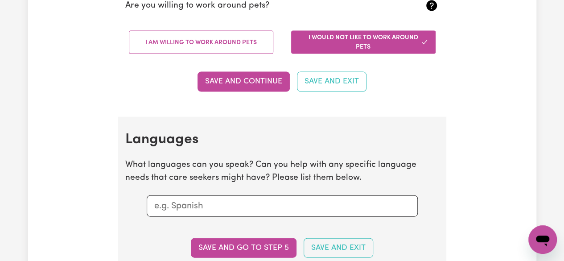
scroll to position [988, 0]
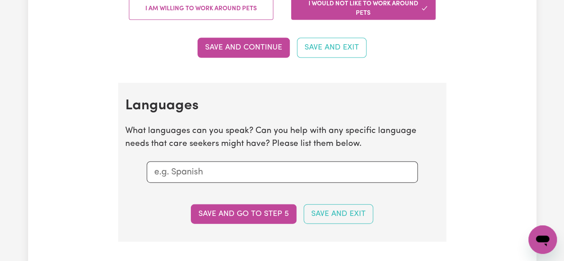
click at [219, 176] on input "text" at bounding box center [282, 171] width 256 height 13
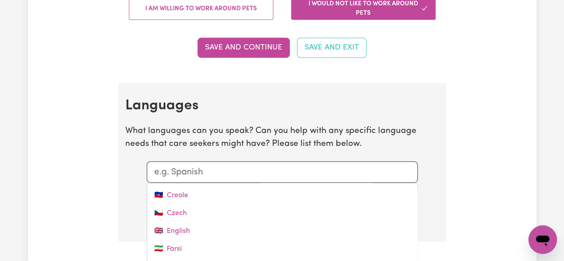
scroll to position [112, 0]
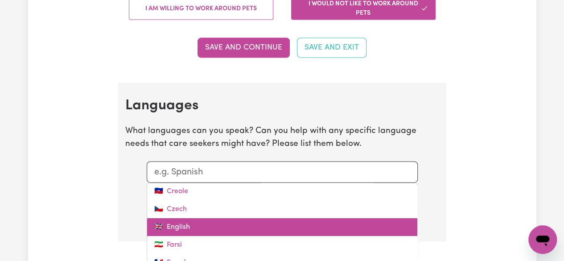
click at [185, 227] on link "🇬🇧 English" at bounding box center [282, 227] width 270 height 18
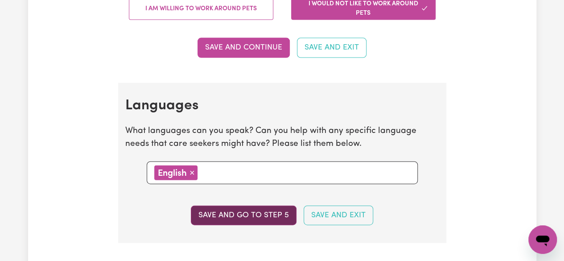
click at [266, 216] on button "Save and go to step 5" at bounding box center [244, 216] width 106 height 20
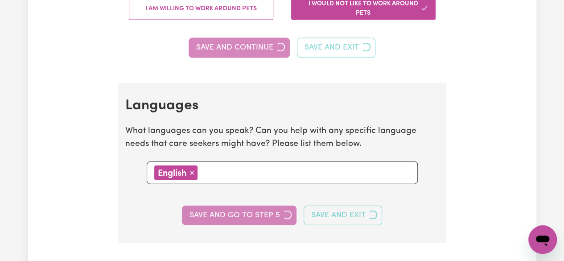
select select "I am providing services privately on my own"
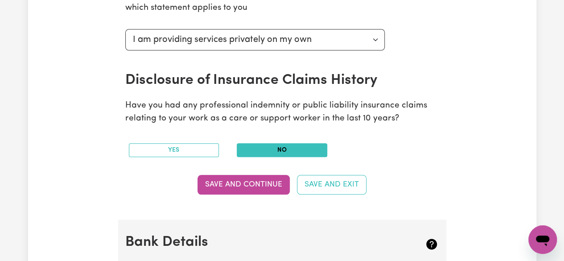
scroll to position [410, 0]
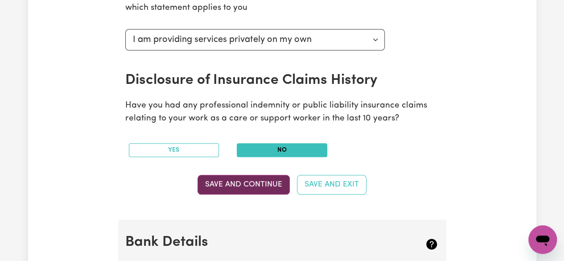
click at [251, 188] on button "Save and Continue" at bounding box center [244, 185] width 92 height 20
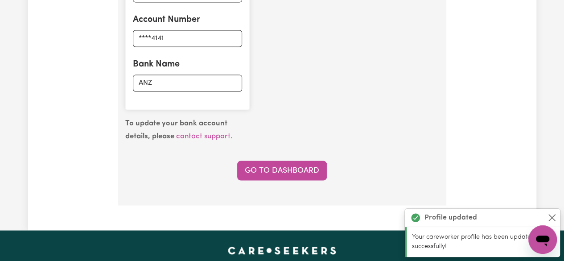
scroll to position [748, 0]
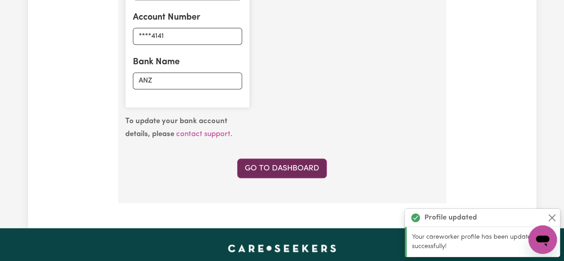
click at [294, 166] on link "Go to Dashboard" at bounding box center [282, 168] width 90 height 20
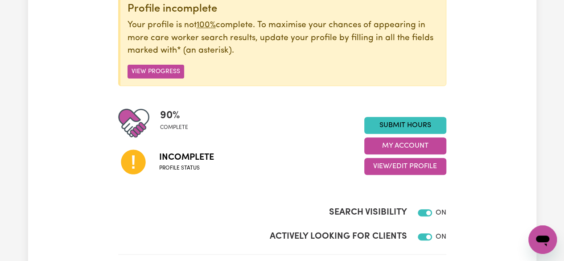
scroll to position [125, 0]
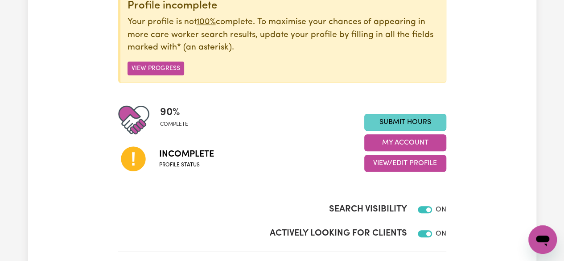
click at [401, 125] on link "Submit Hours" at bounding box center [405, 122] width 82 height 17
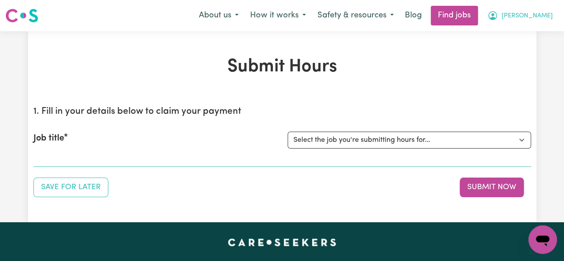
click at [536, 21] on span "[PERSON_NAME]" at bounding box center [527, 16] width 51 height 10
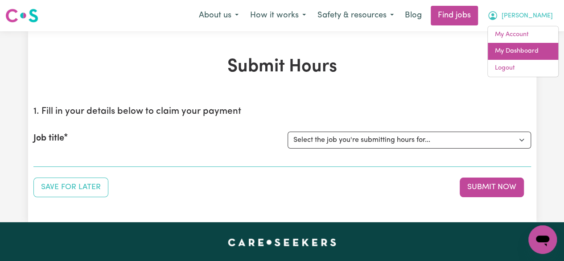
click at [530, 56] on link "My Dashboard" at bounding box center [523, 51] width 70 height 17
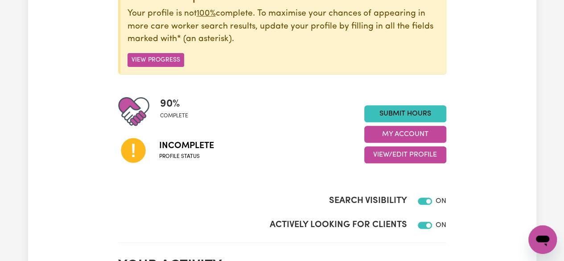
scroll to position [134, 0]
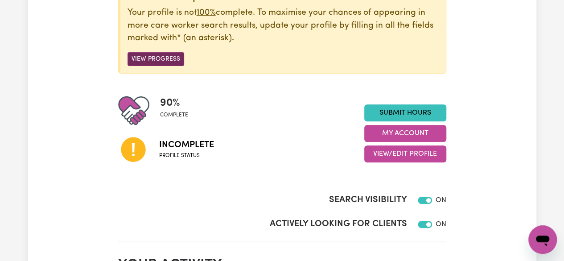
click at [154, 65] on button "View Progress" at bounding box center [156, 59] width 57 height 14
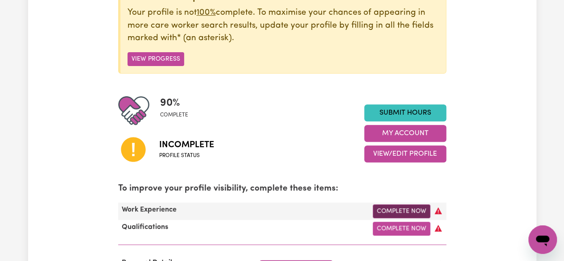
click at [409, 212] on link "Complete Now" at bounding box center [402, 211] width 58 height 14
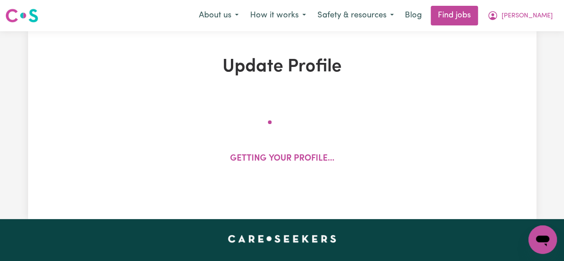
select select "Certificate III (Individual Support)"
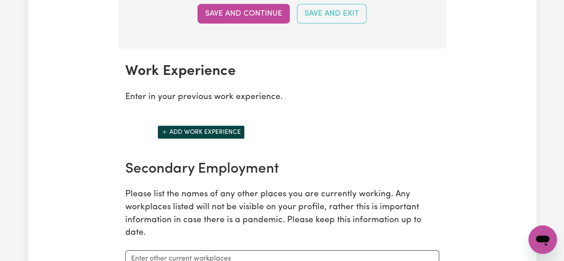
scroll to position [1307, 0]
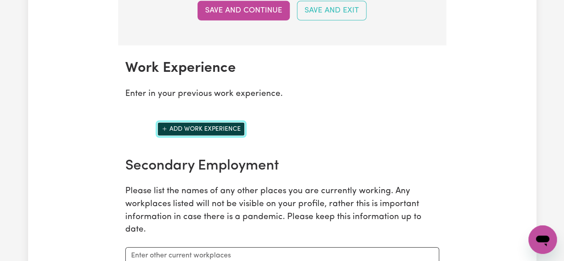
click at [185, 136] on button "Add work experience" at bounding box center [200, 129] width 87 height 14
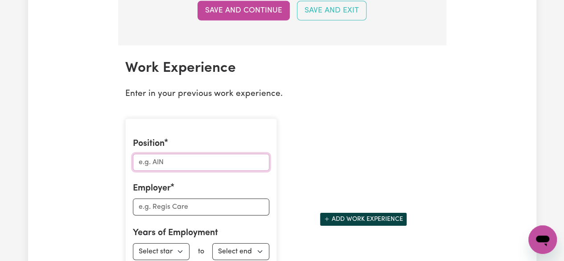
click at [152, 170] on input "Position" at bounding box center [201, 162] width 137 height 17
type input "Respite Carer"
click at [167, 215] on input "Employer" at bounding box center [201, 207] width 137 height 17
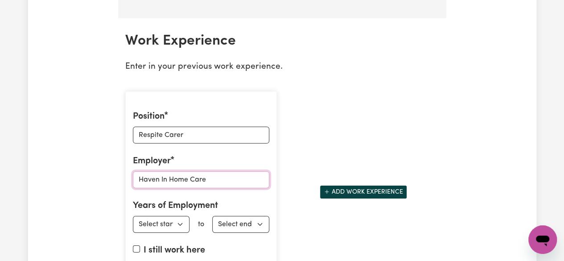
scroll to position [1379, 0]
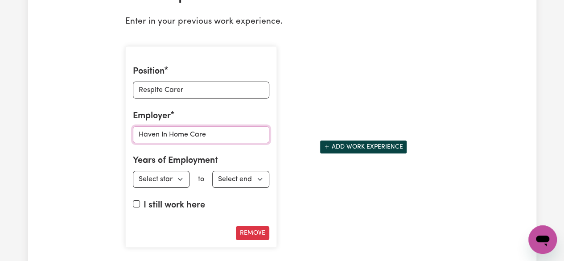
type input "Haven In Home Care"
click at [178, 186] on select "Select start year [DATE] 1952 1953 1954 1955 1956 1957 1958 1959 1960 1961 1962…" at bounding box center [161, 179] width 57 height 17
select select "2022"
click at [133, 173] on select "Select start year [DATE] 1952 1953 1954 1955 1956 1957 1958 1959 1960 1961 1962…" at bounding box center [161, 179] width 57 height 17
click at [258, 184] on select "Select end year [DATE] 1952 1953 1954 1955 1956 1957 1958 1959 1960 1961 1962 1…" at bounding box center [240, 179] width 57 height 17
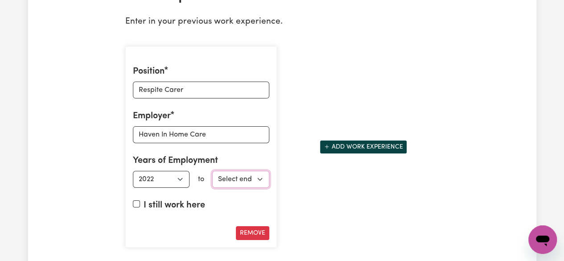
select select "2025"
click at [212, 173] on select "Select end year [DATE] 1952 1953 1954 1955 1956 1957 1958 1959 1960 1961 1962 1…" at bounding box center [240, 179] width 57 height 17
click at [347, 149] on button "Add work experience" at bounding box center [363, 147] width 87 height 14
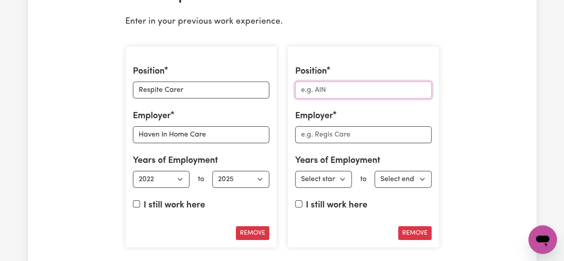
click at [321, 94] on input "Position" at bounding box center [363, 90] width 137 height 17
type input "Support Worker"
click at [326, 138] on input "Employer" at bounding box center [363, 134] width 137 height 17
type input "[PERSON_NAME]"
click at [331, 186] on select "Select start year [DATE] 1952 1953 1954 1955 1956 1957 1958 1959 1960 1961 1962…" at bounding box center [323, 179] width 57 height 17
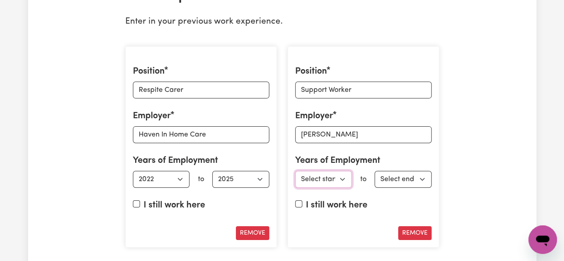
select select "2025"
click at [295, 173] on select "Select start year [DATE] 1952 1953 1954 1955 1956 1957 1958 1959 1960 1961 1962…" at bounding box center [323, 179] width 57 height 17
click at [422, 185] on select "Select end year [DATE] 1952 1953 1954 1955 1956 1957 1958 1959 1960 1961 1962 1…" at bounding box center [403, 179] width 57 height 17
select select "2025"
click at [375, 173] on select "Select end year [DATE] 1952 1953 1954 1955 1956 1957 1958 1959 1960 1961 1962 1…" at bounding box center [403, 179] width 57 height 17
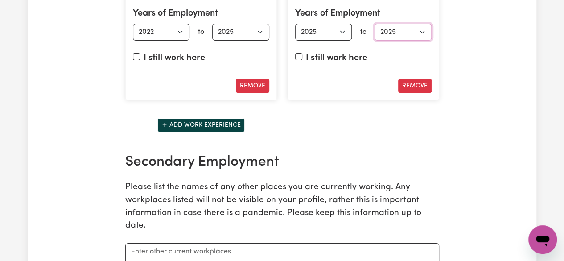
scroll to position [1528, 0]
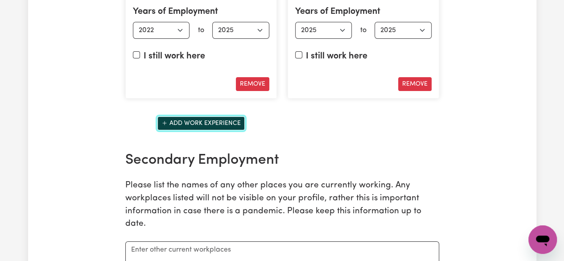
click at [200, 128] on button "Add work experience" at bounding box center [200, 123] width 87 height 14
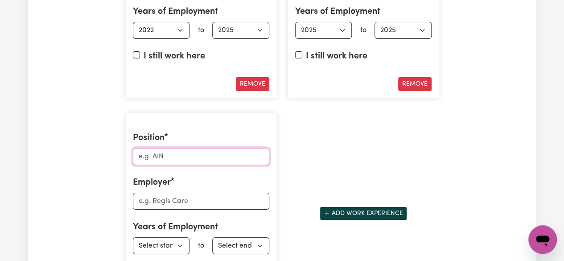
click at [159, 160] on input "Position" at bounding box center [201, 156] width 137 height 17
type input "S"
type input "Personal Carer"
click at [160, 204] on input "Employer" at bounding box center [201, 201] width 137 height 17
type input "[PERSON_NAME]"
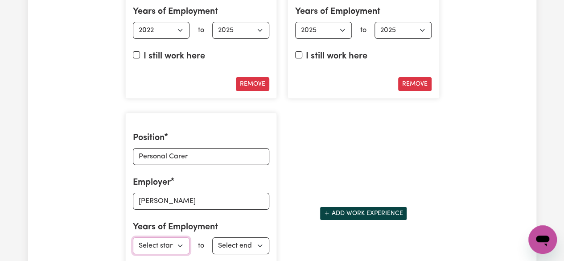
click at [177, 251] on select "Select start year [DATE] 1952 1953 1954 1955 1956 1957 1958 1959 1960 1961 1962…" at bounding box center [161, 245] width 57 height 17
select select "2021"
click at [133, 239] on select "Select start year [DATE] 1952 1953 1954 1955 1956 1957 1958 1959 1960 1961 1962…" at bounding box center [161, 245] width 57 height 17
click at [258, 248] on select "Select end year [DATE] 1952 1953 1954 1955 1956 1957 1958 1959 1960 1961 1962 1…" at bounding box center [240, 245] width 57 height 17
select select "2022"
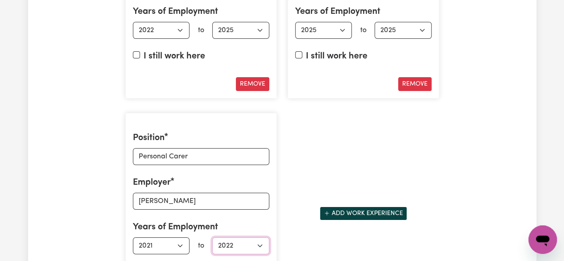
click at [212, 239] on select "Select end year [DATE] 1952 1953 1954 1955 1956 1957 1958 1959 1960 1961 1962 1…" at bounding box center [240, 245] width 57 height 17
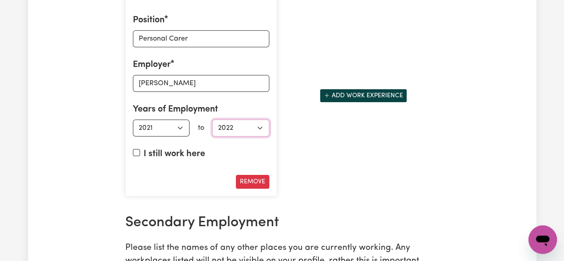
scroll to position [1647, 0]
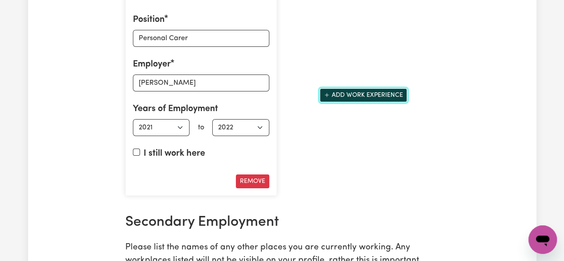
click at [360, 100] on button "Add work experience" at bounding box center [363, 95] width 87 height 14
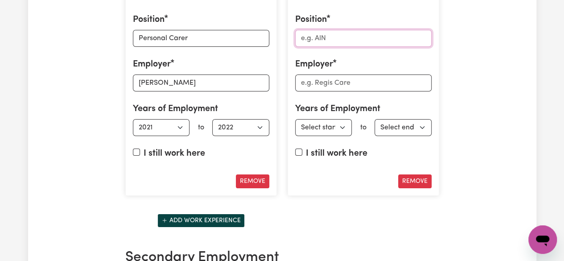
click at [306, 45] on input "Position" at bounding box center [363, 38] width 137 height 17
type input "Business Owner"
click at [312, 87] on input "Employer" at bounding box center [363, 82] width 137 height 17
type input "ATD Cleaning Services"
click at [343, 130] on select "Select start year [DATE] 1952 1953 1954 1955 1956 1957 1958 1959 1960 1961 1962…" at bounding box center [323, 127] width 57 height 17
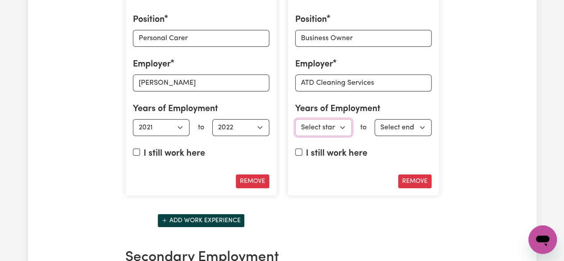
select select "2002"
click at [295, 120] on select "Select start year [DATE] 1952 1953 1954 1955 1956 1957 1958 1959 1960 1961 1962…" at bounding box center [323, 127] width 57 height 17
click at [416, 135] on select "Select end year [DATE] 1952 1953 1954 1955 1956 1957 1958 1959 1960 1961 1962 1…" at bounding box center [403, 127] width 57 height 17
select select "2021"
click at [375, 120] on select "Select end year [DATE] 1952 1953 1954 1955 1956 1957 1958 1959 1960 1961 1962 1…" at bounding box center [403, 127] width 57 height 17
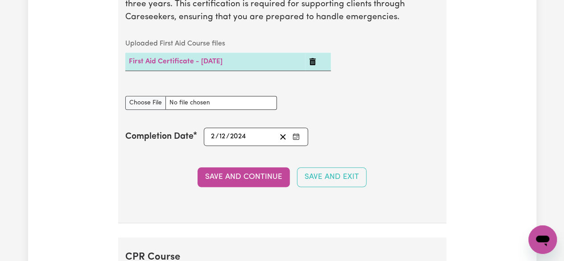
scroll to position [2141, 0]
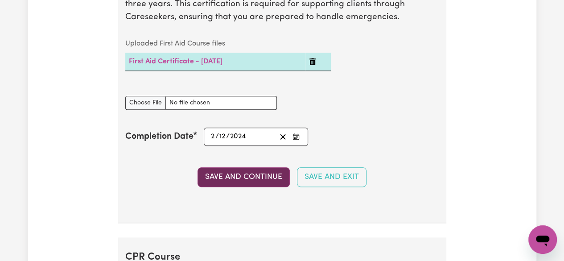
click at [247, 180] on button "Save and Continue" at bounding box center [244, 177] width 92 height 20
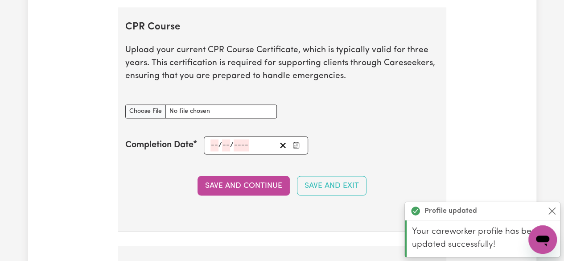
scroll to position [2378, 0]
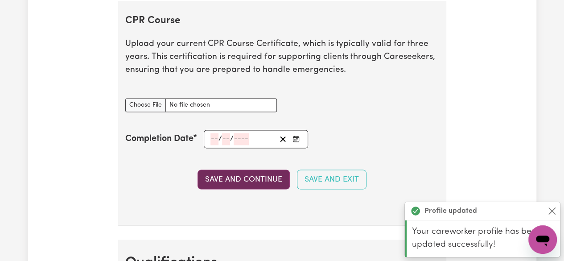
click at [260, 182] on button "Save and Continue" at bounding box center [244, 180] width 92 height 20
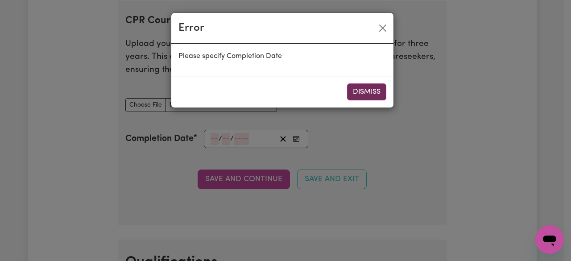
click at [369, 96] on button "Dismiss" at bounding box center [366, 91] width 39 height 17
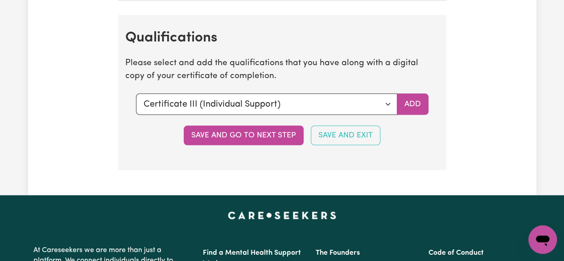
scroll to position [2606, 0]
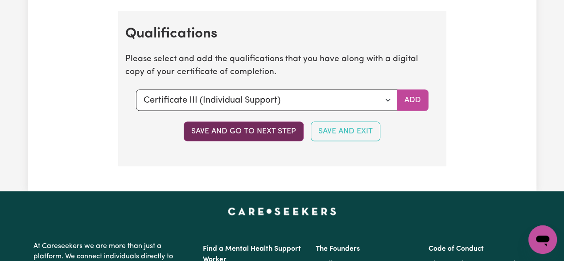
click at [275, 133] on button "Save and go to next step" at bounding box center [244, 132] width 120 height 20
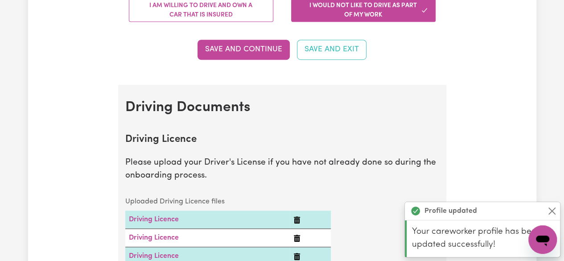
scroll to position [288, 0]
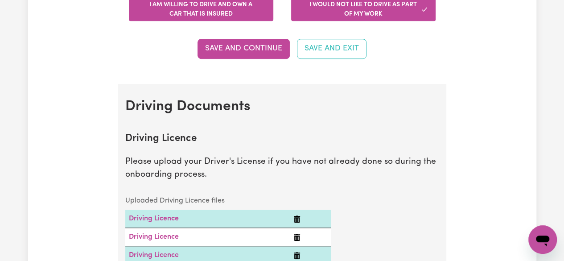
click at [244, 18] on button "I am willing to drive and own a car that is insured" at bounding box center [201, 9] width 145 height 23
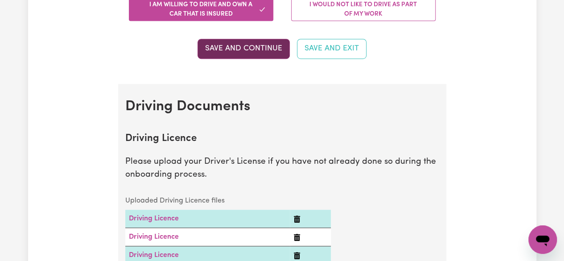
click at [259, 56] on button "Save and Continue" at bounding box center [244, 49] width 92 height 20
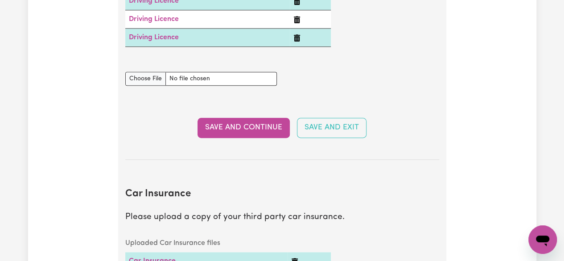
scroll to position [508, 0]
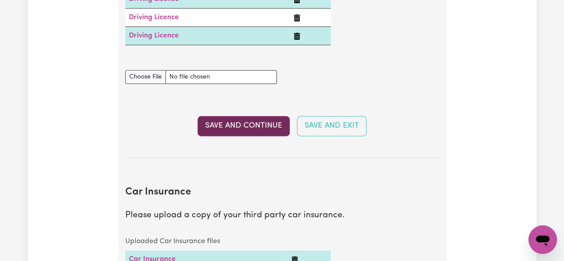
click at [236, 132] on button "Save and Continue" at bounding box center [244, 126] width 92 height 20
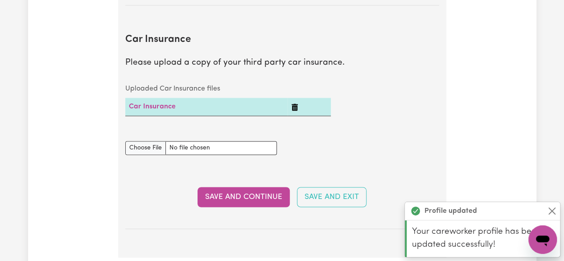
scroll to position [679, 0]
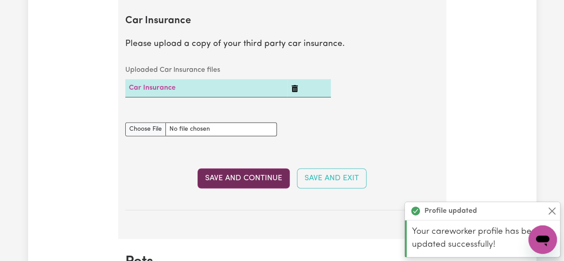
click at [264, 175] on button "Save and Continue" at bounding box center [244, 178] width 92 height 20
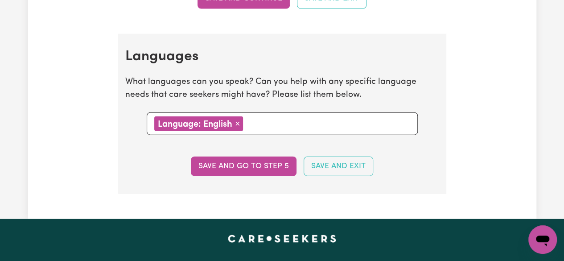
scroll to position [1038, 0]
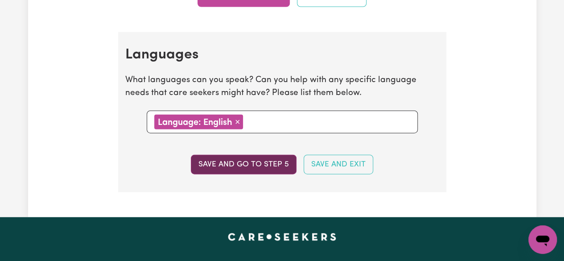
click at [265, 166] on button "Save and go to step 5" at bounding box center [244, 165] width 106 height 20
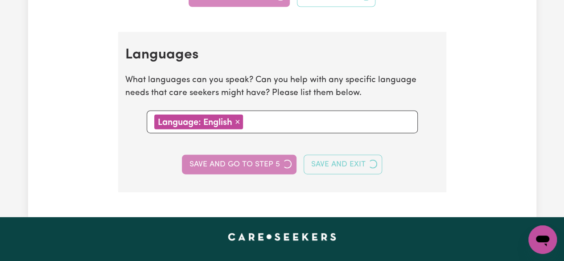
select select "I am providing services privately on my own"
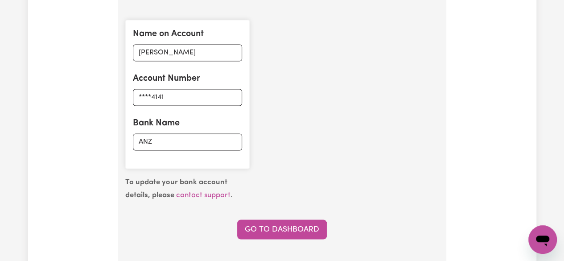
scroll to position [687, 0]
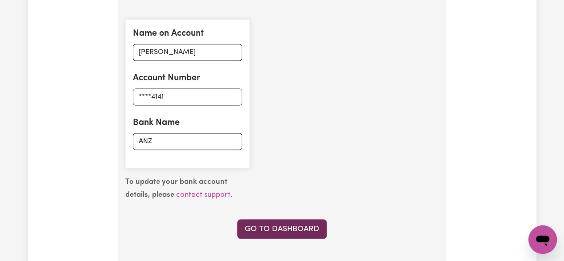
click at [283, 233] on link "Go to Dashboard" at bounding box center [282, 229] width 90 height 20
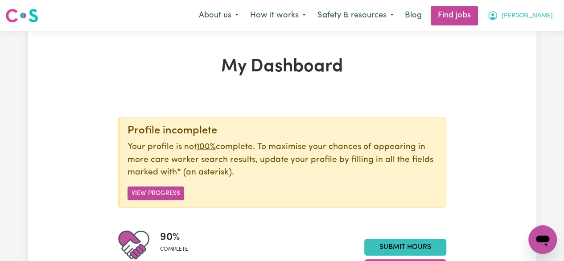
click at [533, 17] on span "[PERSON_NAME]" at bounding box center [527, 16] width 51 height 10
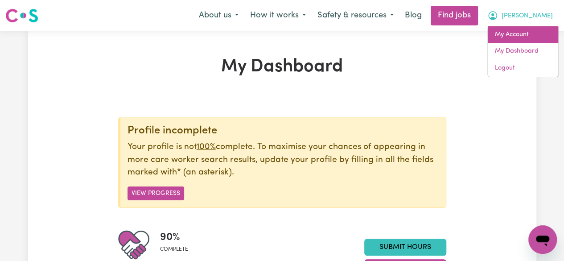
click at [521, 36] on link "My Account" at bounding box center [523, 34] width 70 height 17
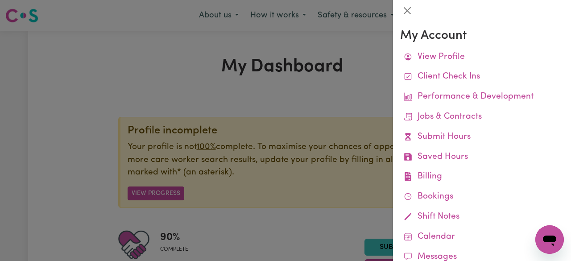
click at [352, 94] on div at bounding box center [285, 130] width 571 height 261
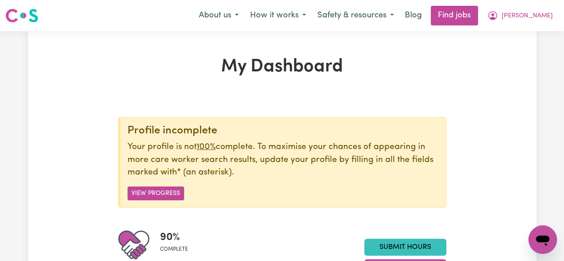
click at [539, 17] on span "[PERSON_NAME]" at bounding box center [527, 16] width 51 height 10
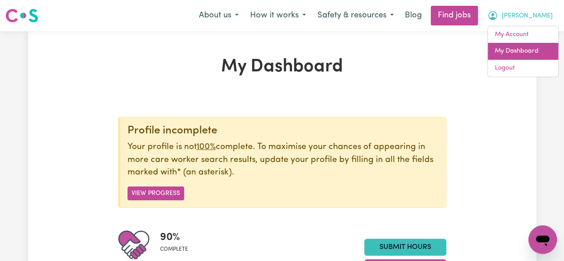
click at [529, 54] on link "My Dashboard" at bounding box center [523, 51] width 70 height 17
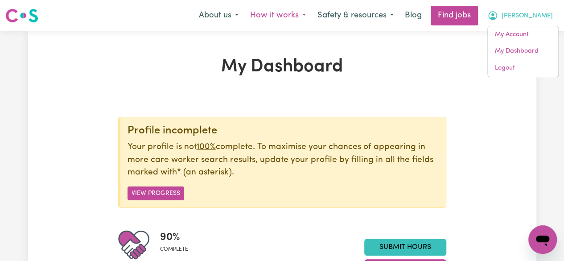
click at [312, 15] on button "How it works" at bounding box center [277, 15] width 67 height 19
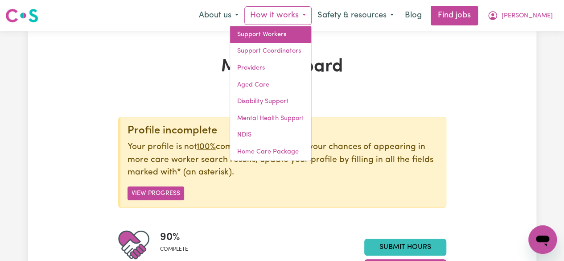
click at [307, 38] on link "Support Workers" at bounding box center [270, 34] width 81 height 17
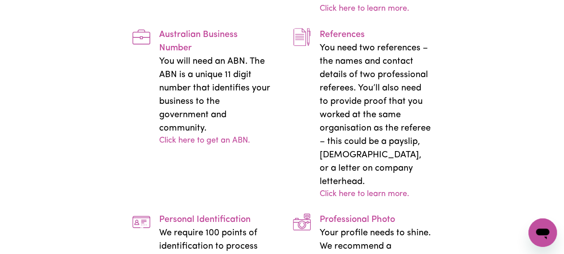
scroll to position [1894, 0]
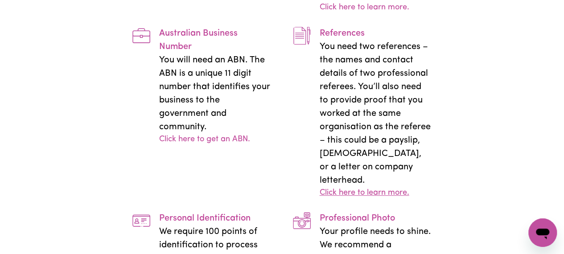
click at [372, 199] on link "Click here to learn more." at bounding box center [364, 193] width 90 height 12
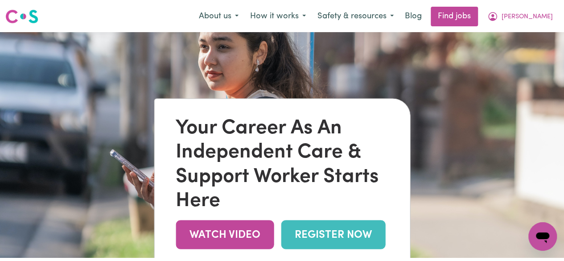
scroll to position [0, 0]
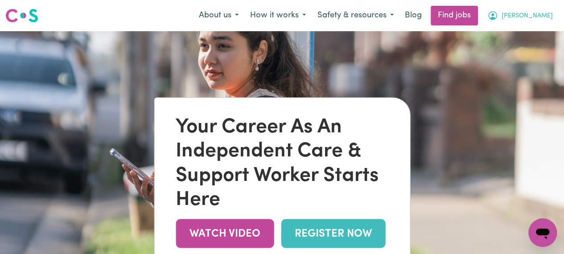
click at [542, 18] on span "[PERSON_NAME]" at bounding box center [527, 16] width 51 height 10
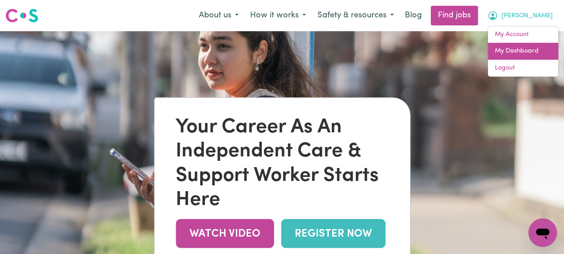
click at [524, 54] on link "My Dashboard" at bounding box center [523, 51] width 70 height 17
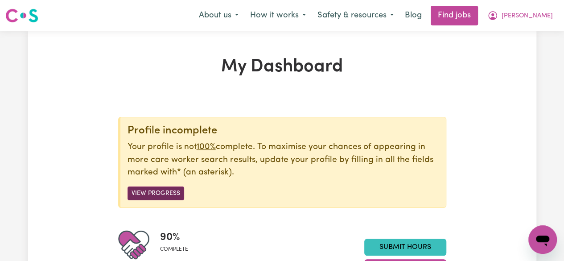
click at [167, 199] on button "View Progress" at bounding box center [156, 193] width 57 height 14
click at [158, 194] on button "View Progress" at bounding box center [156, 193] width 57 height 14
click at [390, 19] on button "Safety & resources" at bounding box center [356, 15] width 88 height 19
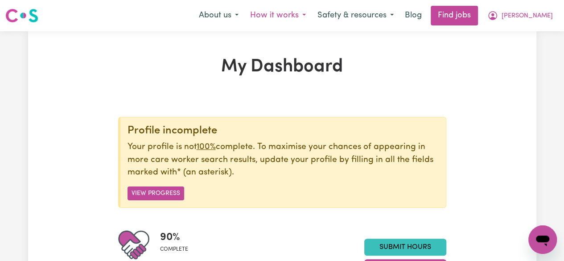
click at [303, 21] on button "How it works" at bounding box center [277, 15] width 67 height 19
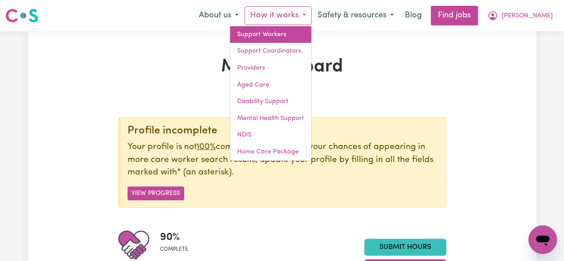
click at [310, 37] on link "Support Workers" at bounding box center [270, 34] width 81 height 17
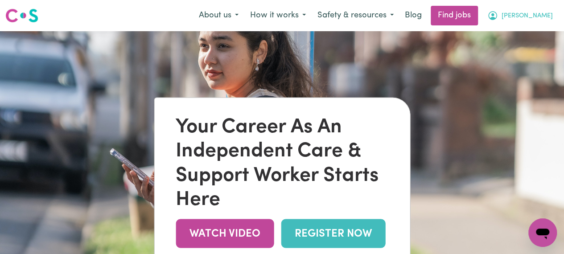
click at [542, 23] on button "[PERSON_NAME]" at bounding box center [520, 15] width 77 height 19
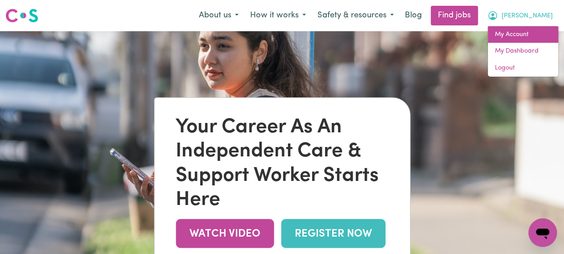
click at [530, 37] on link "My Account" at bounding box center [523, 34] width 70 height 17
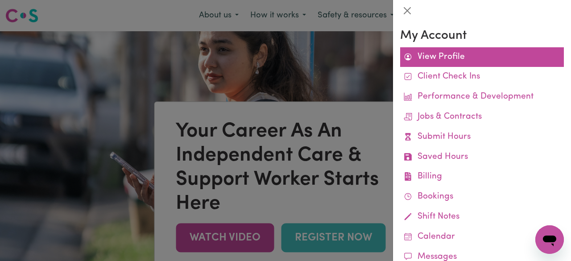
click at [455, 65] on link "View Profile" at bounding box center [482, 57] width 164 height 20
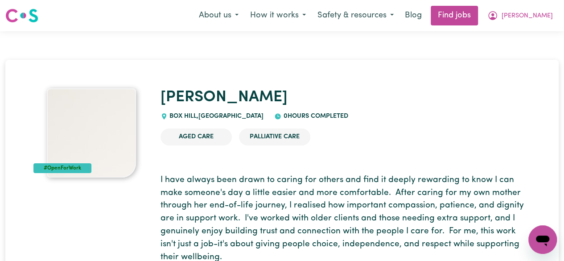
click at [86, 137] on img at bounding box center [91, 132] width 89 height 89
click at [97, 153] on img at bounding box center [91, 132] width 89 height 89
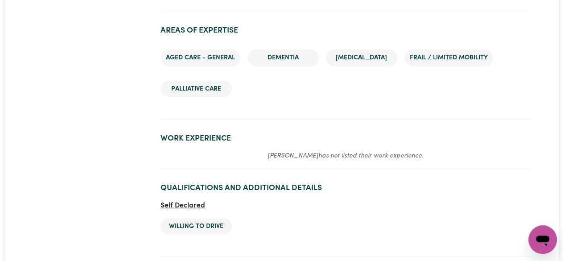
scroll to position [1105, 0]
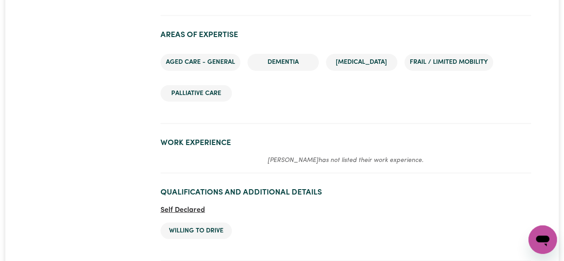
click at [204, 145] on h2 "Work Experience" at bounding box center [346, 142] width 371 height 9
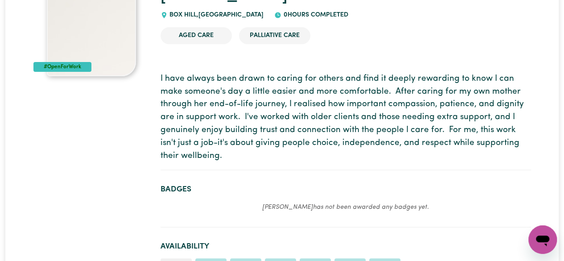
scroll to position [0, 0]
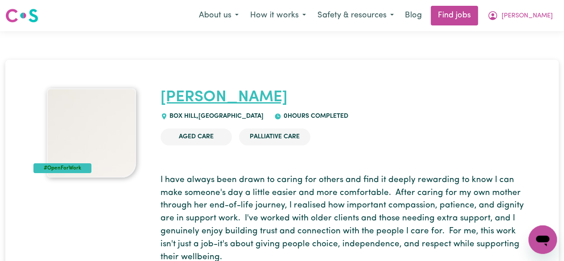
click at [194, 105] on link "[PERSON_NAME]" at bounding box center [224, 98] width 127 height 16
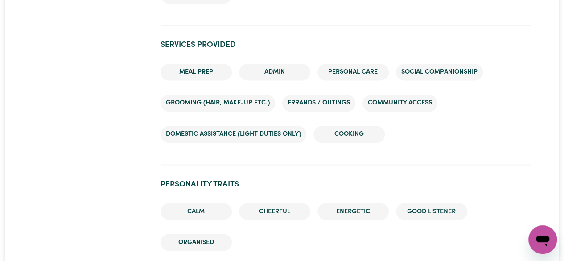
scroll to position [707, 0]
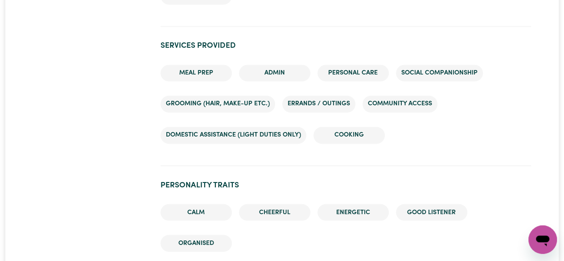
click at [546, 240] on icon "Open messaging window" at bounding box center [542, 241] width 13 height 11
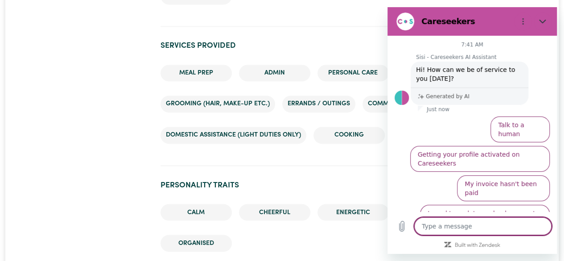
scroll to position [4, 0]
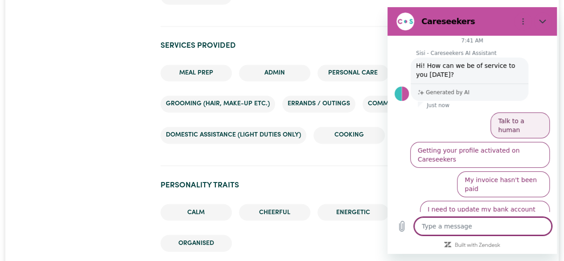
click at [512, 124] on button "Talk to a human" at bounding box center [520, 125] width 59 height 26
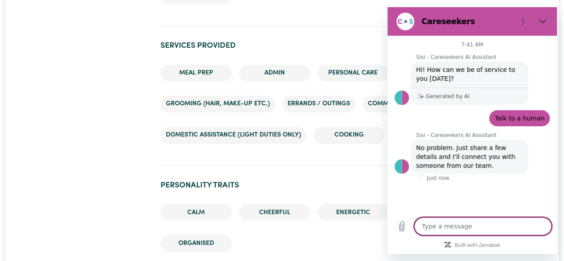
type textarea "x"
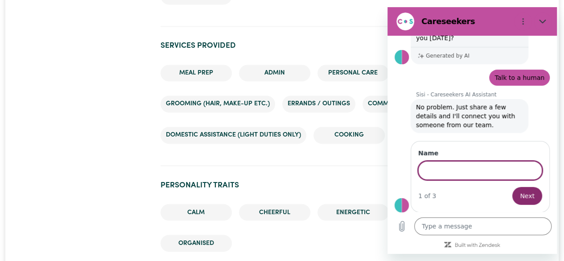
scroll to position [40, 0]
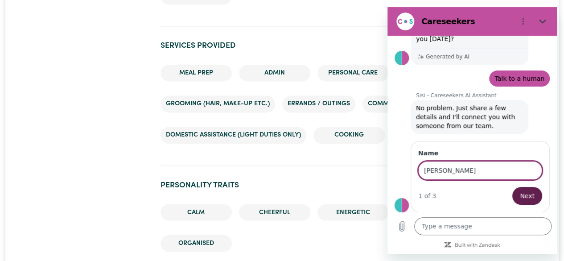
type input "[PERSON_NAME]"
click at [521, 198] on span "Next" at bounding box center [527, 195] width 15 height 11
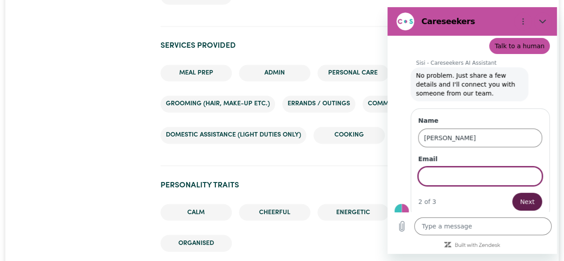
scroll to position [78, 0]
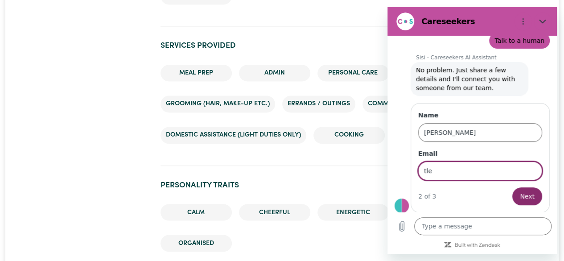
type input "[EMAIL_ADDRESS][DOMAIN_NAME]"
click at [520, 193] on span "Next" at bounding box center [527, 196] width 15 height 11
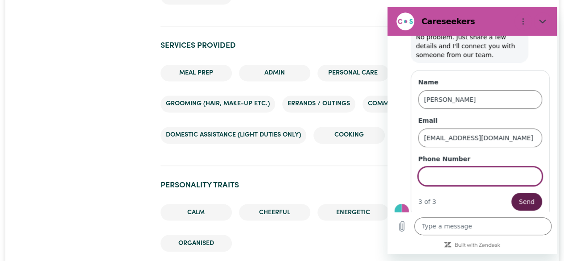
scroll to position [116, 0]
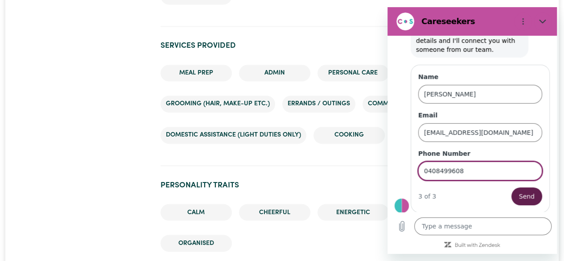
type input "0408499608"
click at [520, 200] on span "Send" at bounding box center [527, 196] width 16 height 11
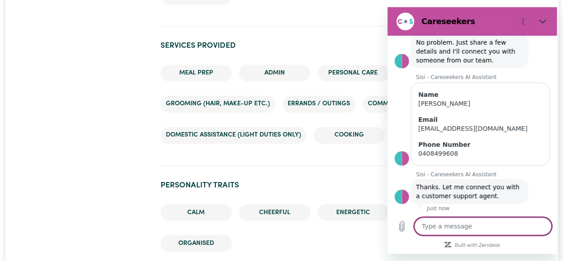
scroll to position [107, 0]
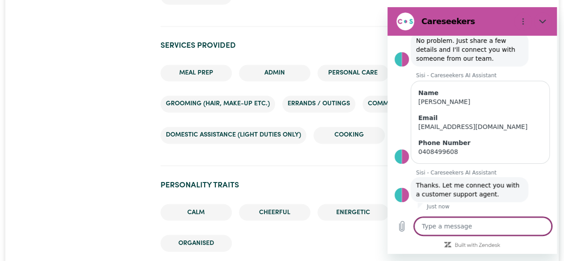
type textarea "x"
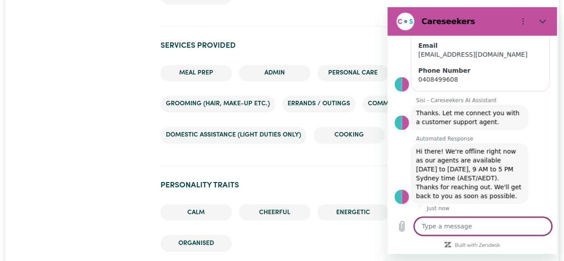
scroll to position [181, 0]
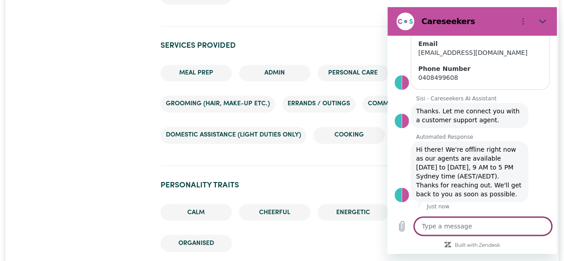
type textarea "T"
type textarea "x"
type textarea "Th"
type textarea "x"
type textarea "Tha"
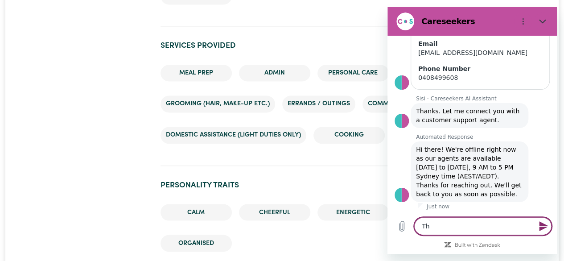
type textarea "x"
type textarea "Than"
type textarea "x"
type textarea "Thank"
type textarea "x"
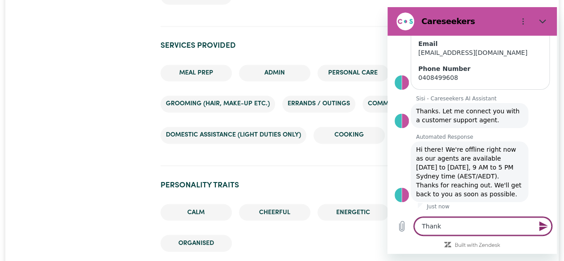
type textarea "Thank"
type textarea "x"
type textarea "Thank y"
type textarea "x"
type textarea "Thank yo"
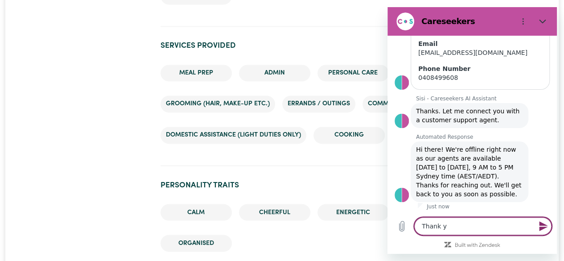
type textarea "x"
type textarea "Thank you"
type textarea "x"
type textarea "Thank you."
type textarea "x"
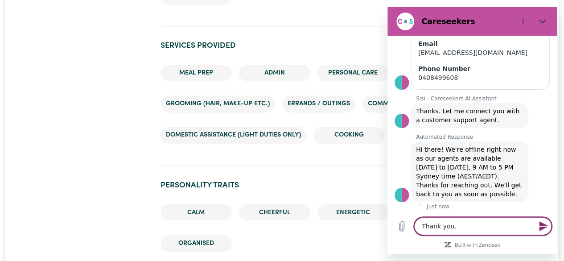
type textarea "Thank you."
type textarea "x"
type textarea "Thank you."
type textarea "x"
type textarea "Thank you. I"
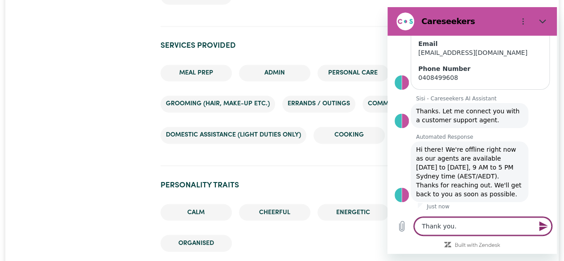
type textarea "x"
type textarea "Thank you. I"
type textarea "x"
type textarea "Thank you. I n"
type textarea "x"
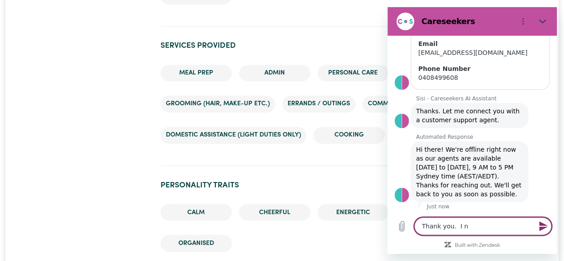
type textarea "Thank you. I ne"
type textarea "x"
type textarea "Thank you. I nee"
type textarea "x"
type textarea "Thank you. I need"
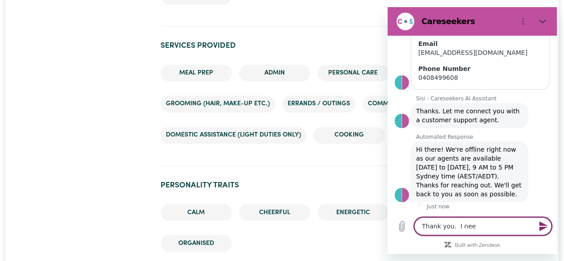
type textarea "x"
type textarea "Thank you. I need"
type textarea "x"
type textarea "Thank you. I need h"
type textarea "x"
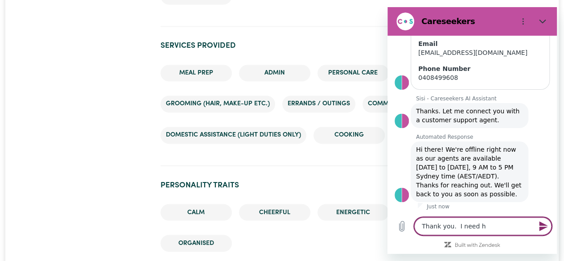
type textarea "Thank you. I need he"
type textarea "x"
type textarea "Thank you. I need hel"
type textarea "x"
type textarea "Thank you. I need help"
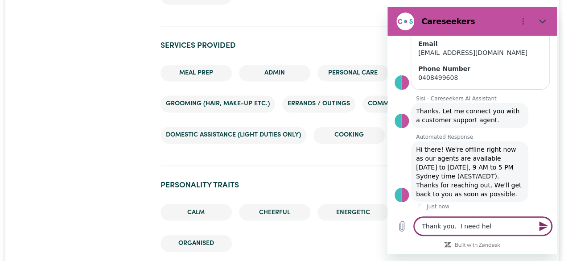
type textarea "x"
type textarea "Thank you. I need help"
type textarea "x"
type textarea "Thank you. I need help w"
type textarea "x"
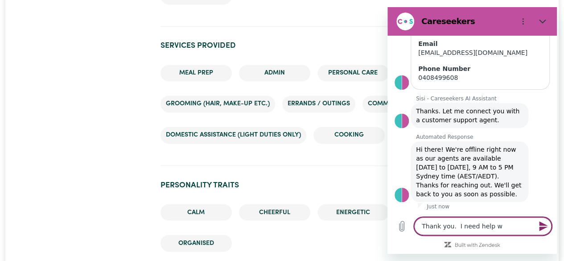
type textarea "Thank you. I need help wi"
type textarea "x"
type textarea "Thank you. I need help wit"
type textarea "x"
type textarea "Thank you. I need help with"
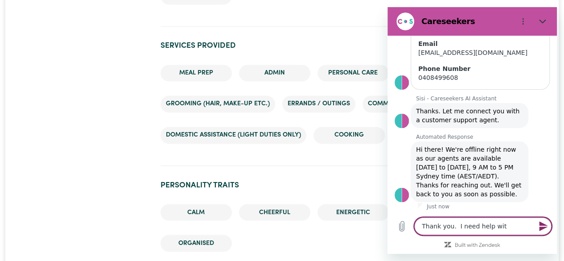
type textarea "x"
type textarea "Thank you. I need help with"
type textarea "x"
type textarea "Thank you. I need help with m"
type textarea "x"
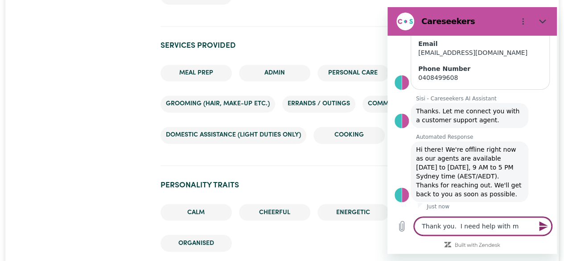
type textarea "Thank you. I need help with my"
type textarea "x"
type textarea "Thank you. I need help with my"
type textarea "x"
type textarea "Thank you. I need help with my p"
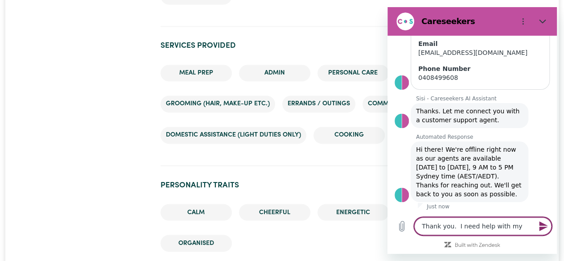
type textarea "x"
type textarea "Thank you. I need help with my pr"
type textarea "x"
type textarea "Thank you. I need help with my pro"
type textarea "x"
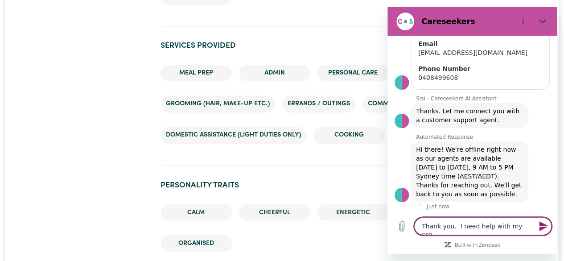
type textarea "Thank you. I need help with my prof"
type textarea "x"
type textarea "Thank you. I need help with my profi"
type textarea "x"
type textarea "Thank you. I need help with my profil"
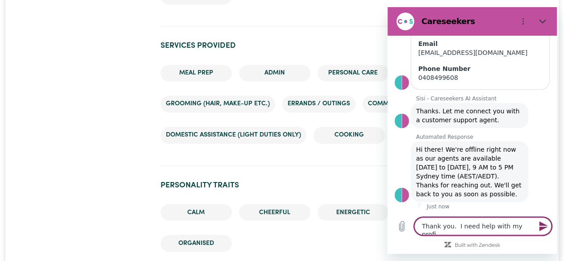
type textarea "x"
type textarea "Thank you. I need help with my profile"
type textarea "x"
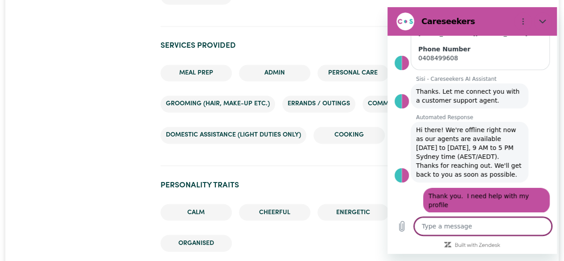
scroll to position [203, 0]
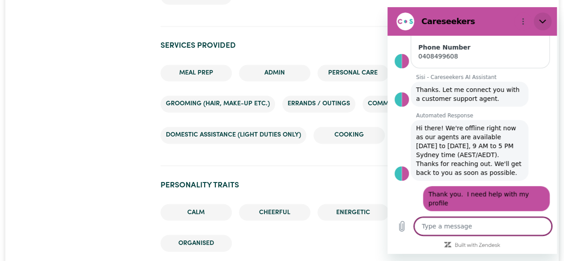
click at [543, 24] on icon "Close" at bounding box center [542, 21] width 7 height 7
type textarea "x"
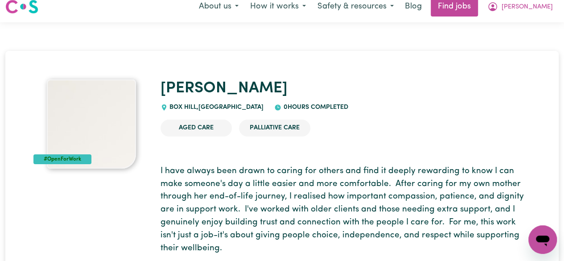
scroll to position [0, 0]
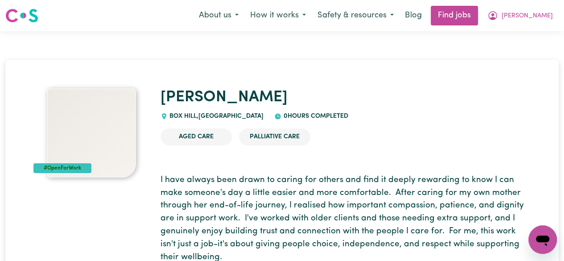
drag, startPoint x: 156, startPoint y: 17, endPoint x: 204, endPoint y: 144, distance: 136.1
click at [204, 144] on li "Aged Care" at bounding box center [196, 136] width 71 height 17
